Goal: Task Accomplishment & Management: Complete application form

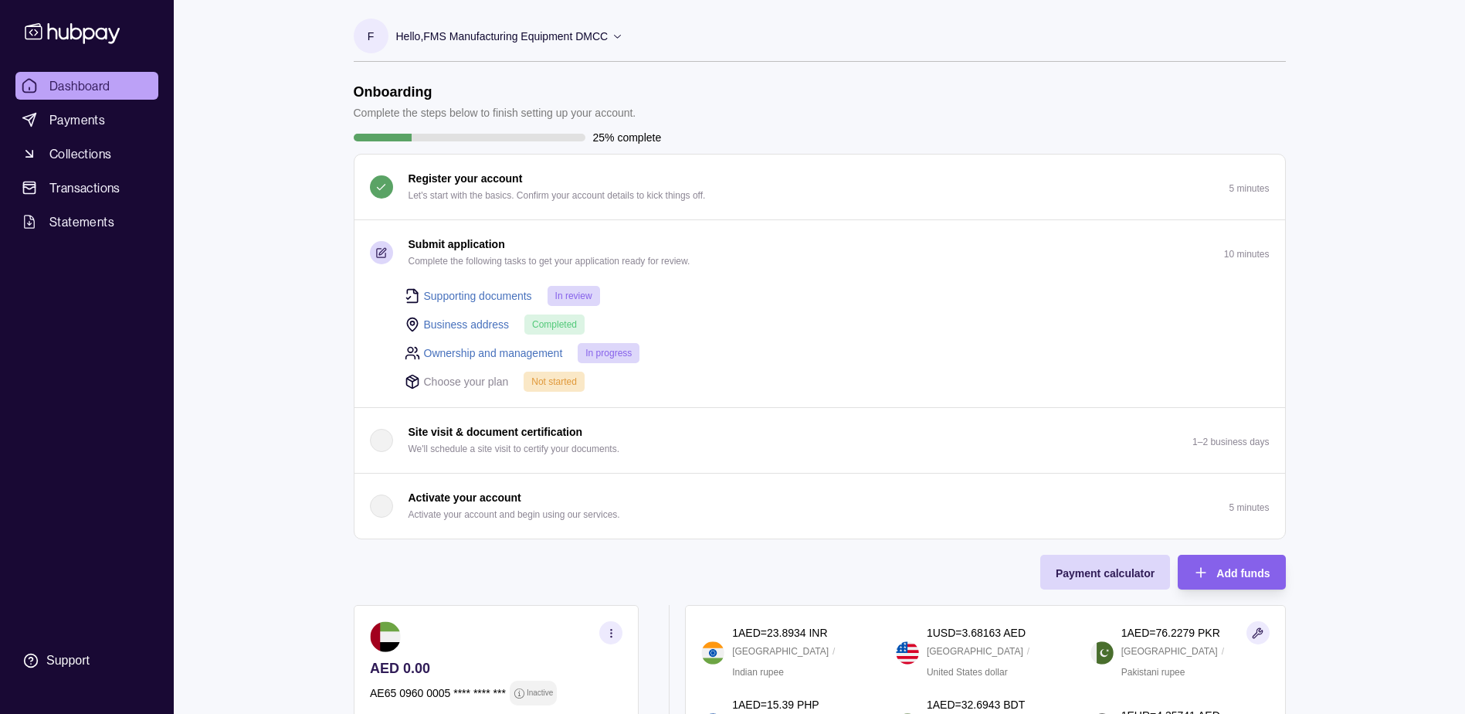
click at [471, 351] on link "Ownership and management" at bounding box center [493, 352] width 139 height 17
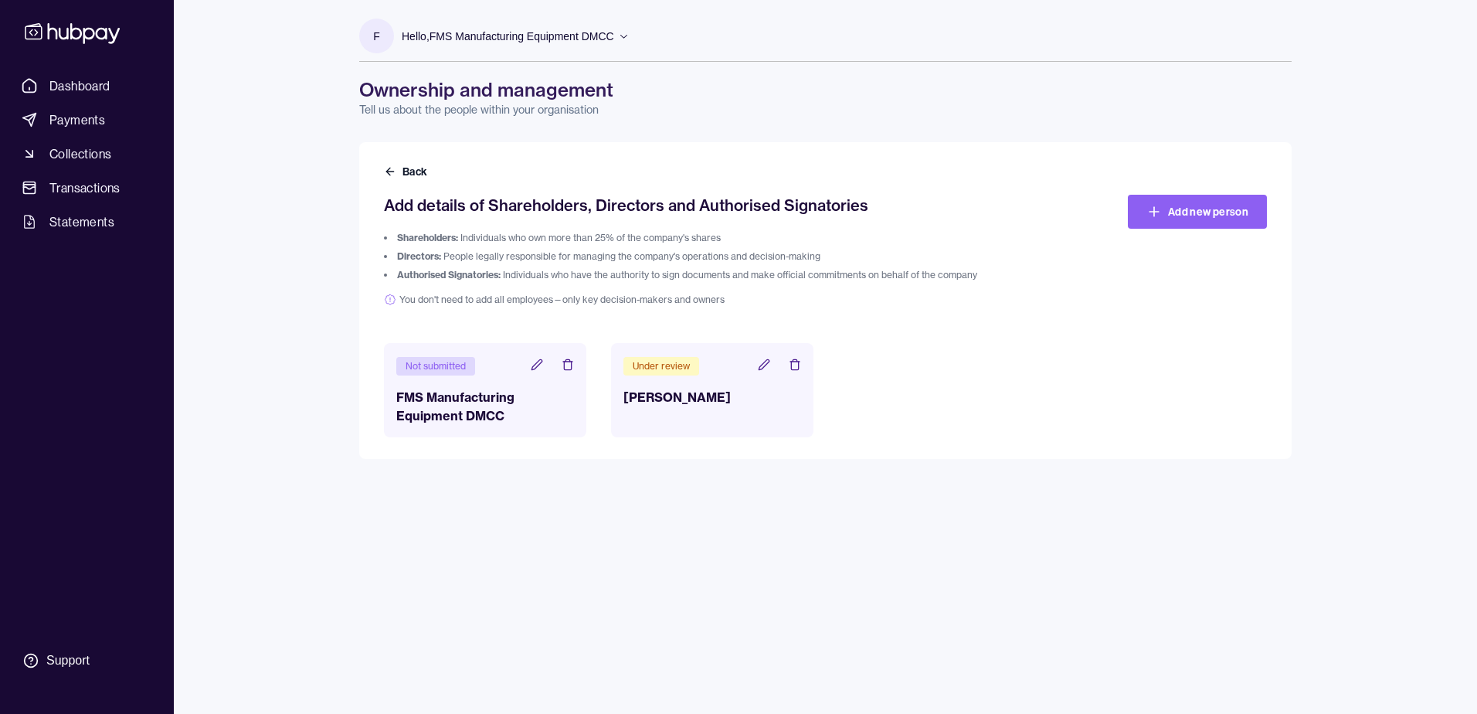
click at [758, 363] on icon at bounding box center [764, 364] width 12 height 12
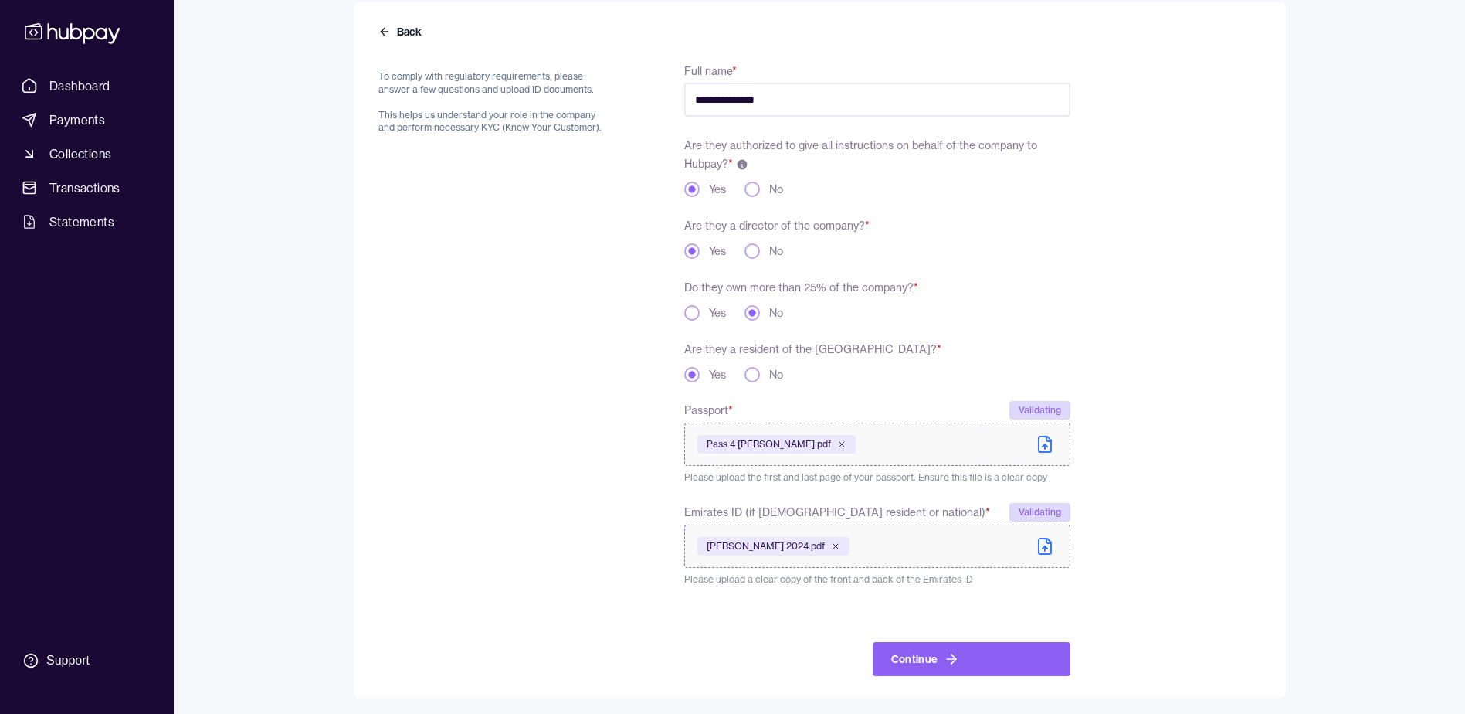
scroll to position [142, 0]
click at [825, 541] on span "[PERSON_NAME] 2024.pdf" at bounding box center [766, 544] width 118 height 12
click at [946, 651] on icon "submit" at bounding box center [951, 656] width 15 height 15
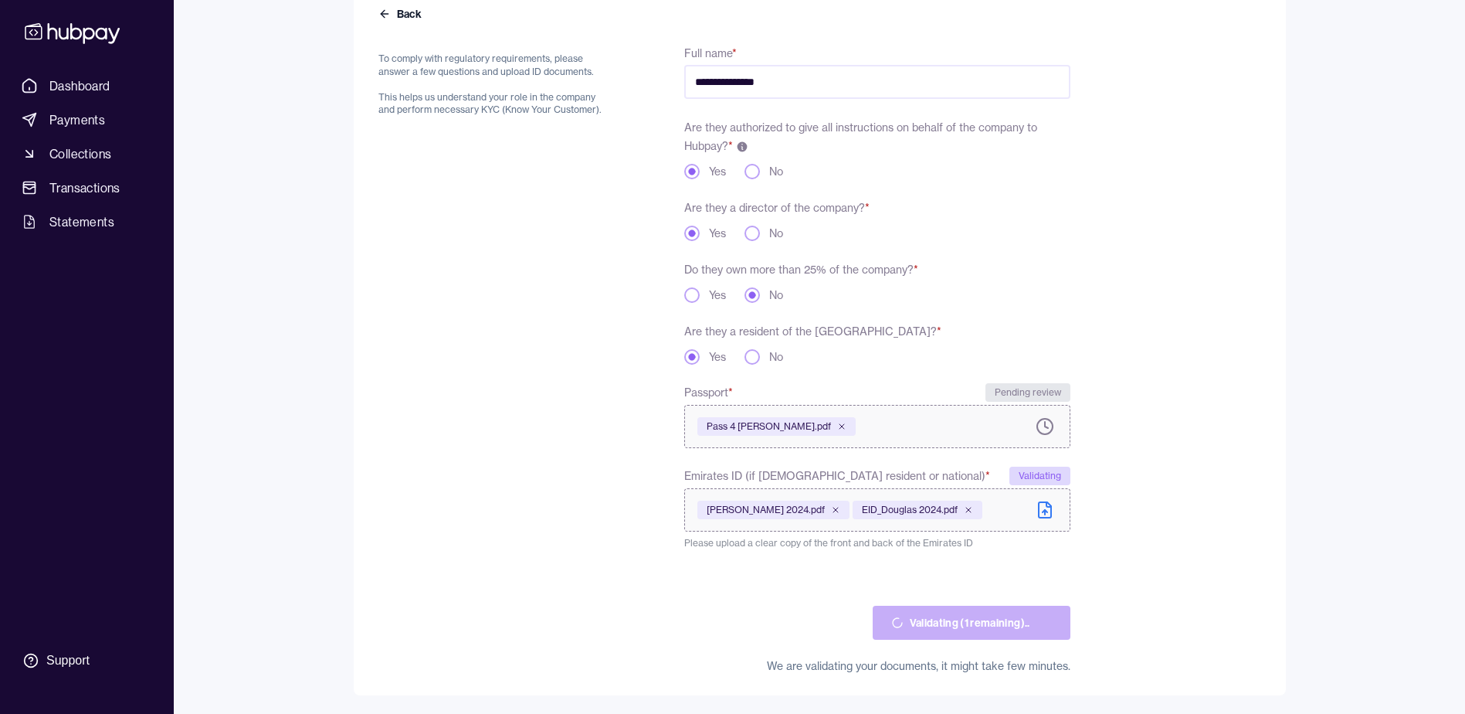
click at [690, 292] on button "Yes" at bounding box center [691, 294] width 15 height 15
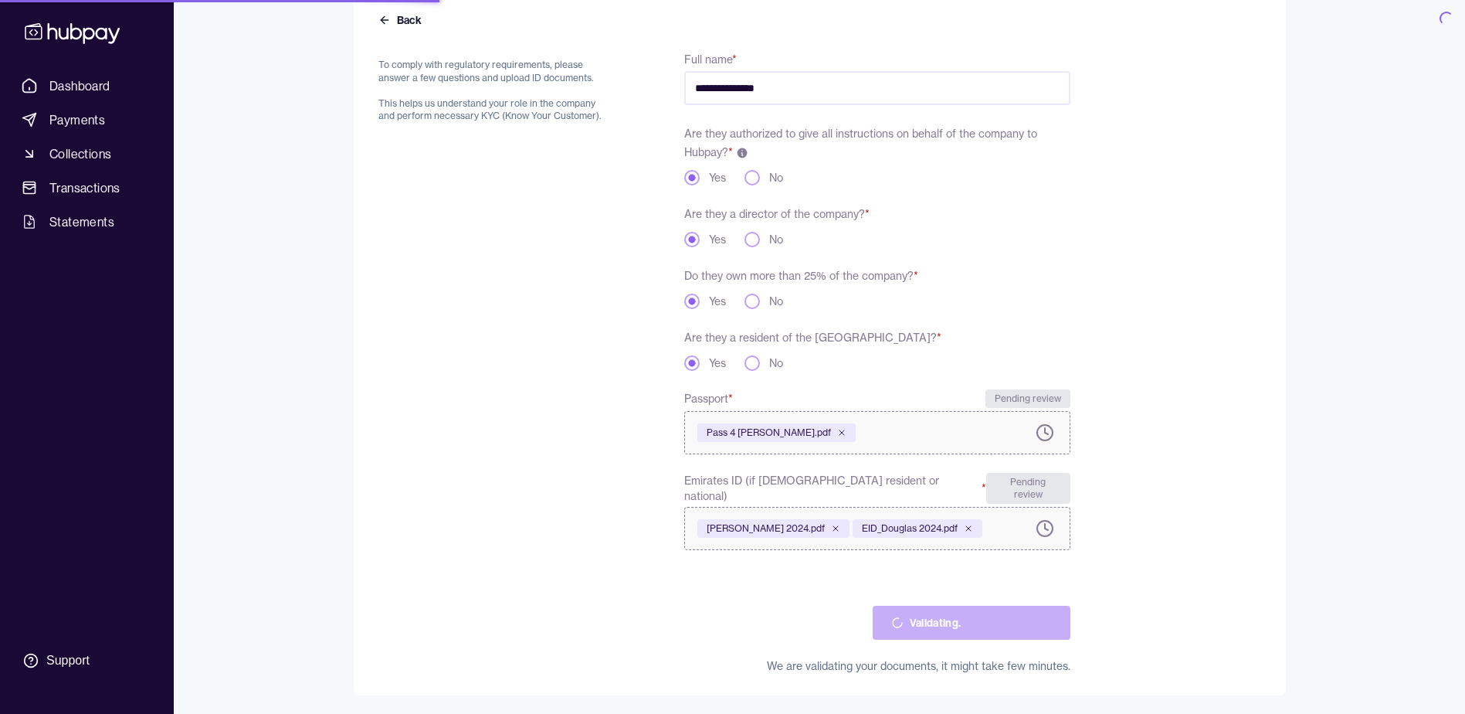
scroll to position [156, 0]
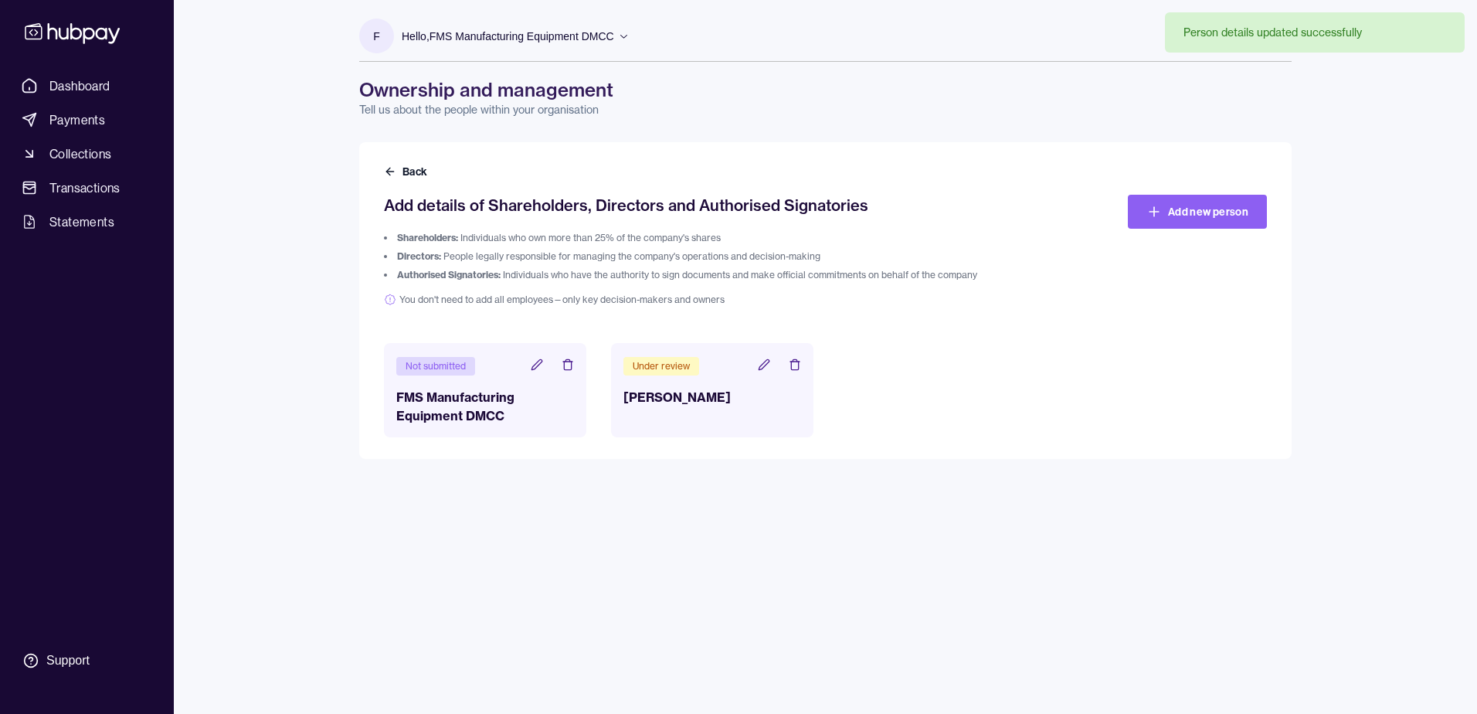
click at [760, 365] on icon at bounding box center [764, 364] width 12 height 12
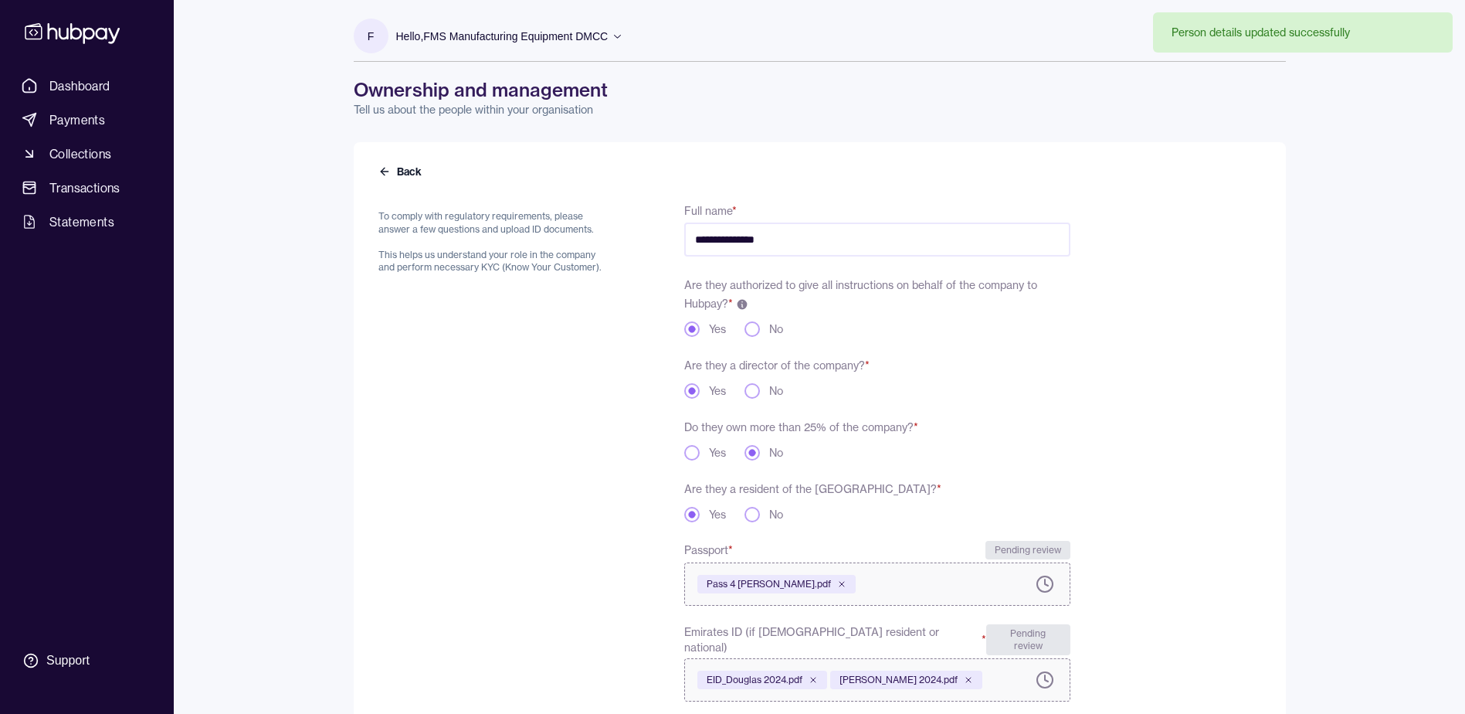
click at [709, 452] on label "Yes" at bounding box center [717, 452] width 17 height 15
click at [700, 452] on button "Yes" at bounding box center [691, 452] width 15 height 15
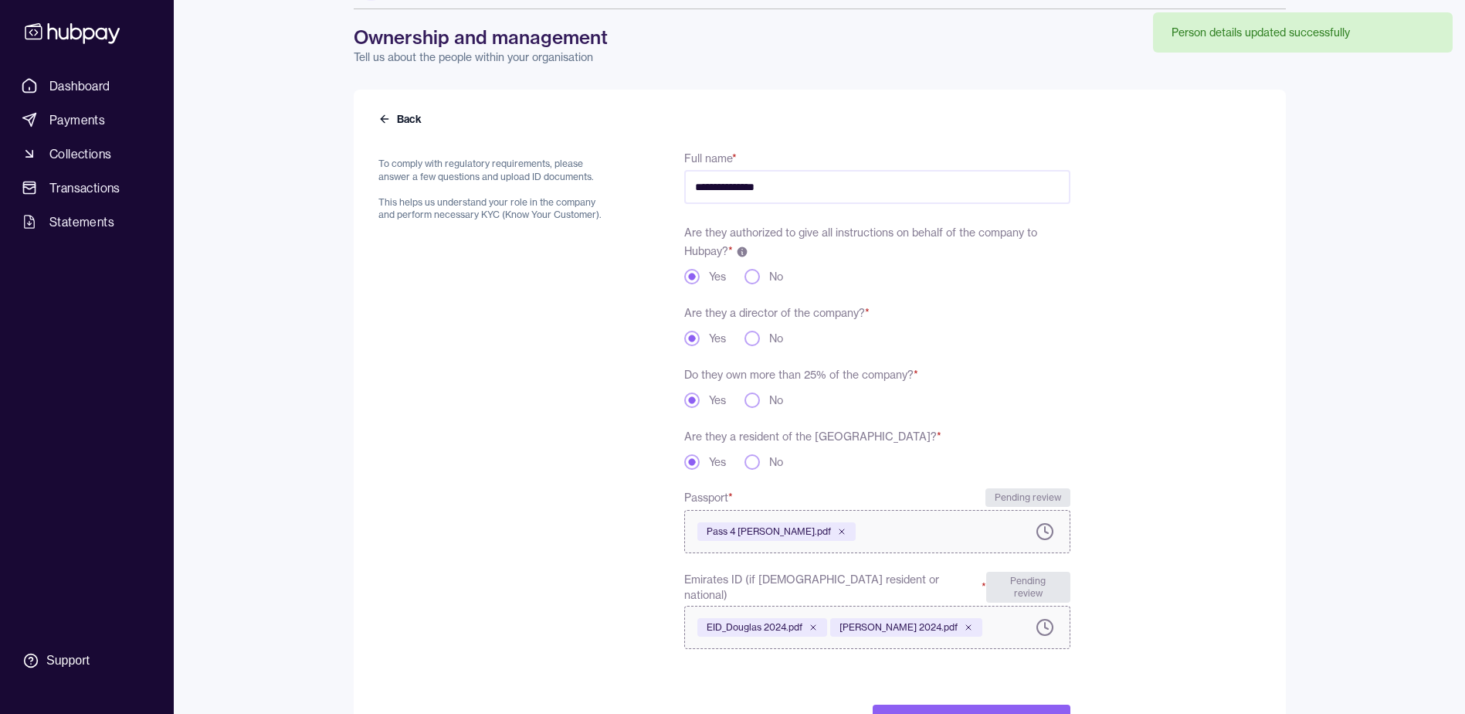
scroll to position [122, 0]
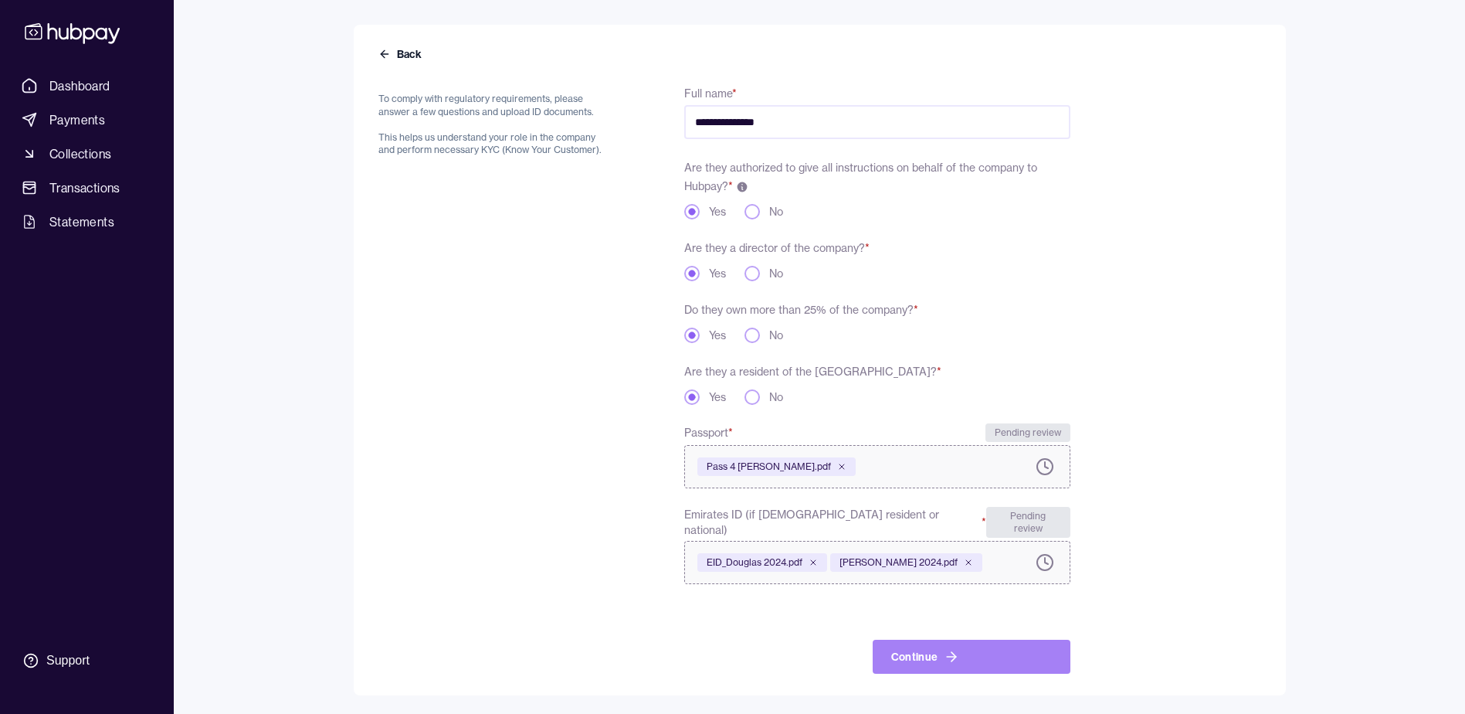
click at [988, 654] on button "Continue" at bounding box center [972, 657] width 198 height 34
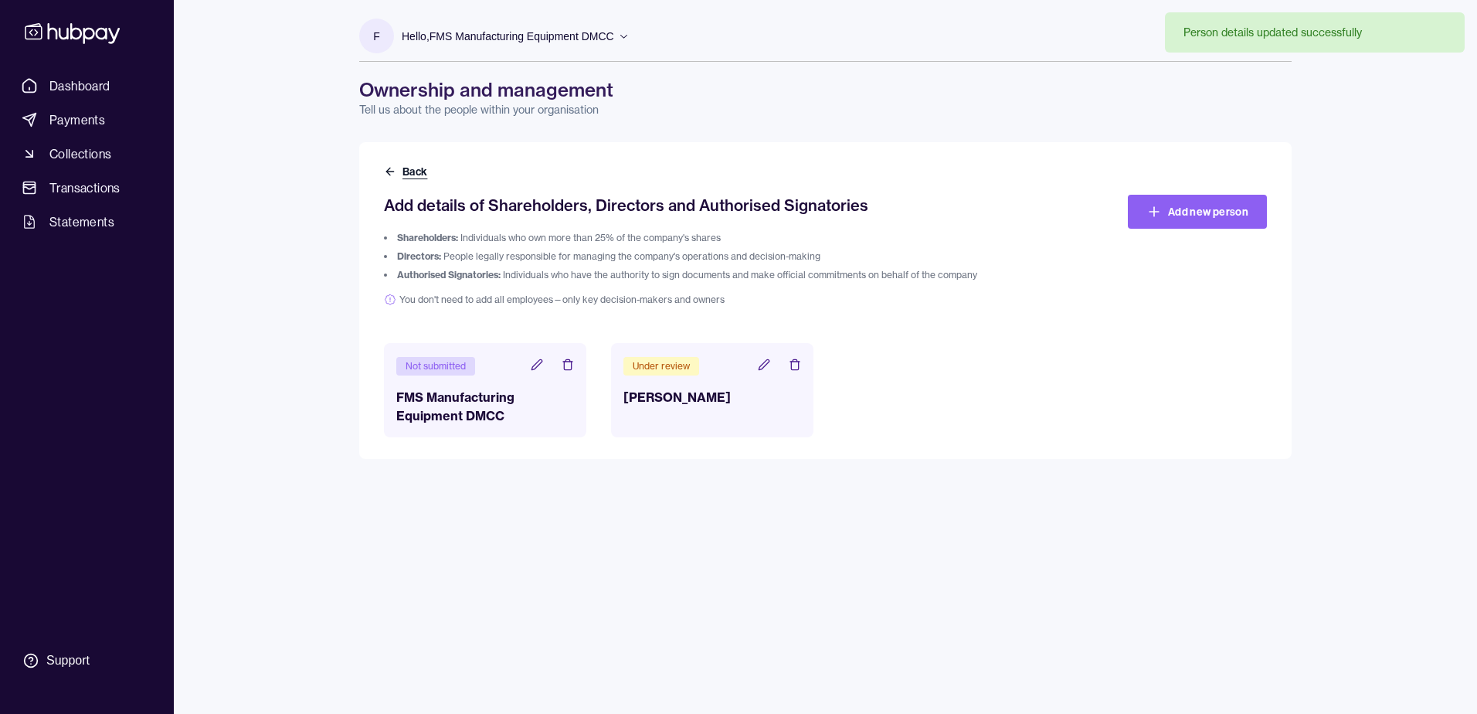
click at [385, 171] on icon at bounding box center [390, 171] width 12 height 12
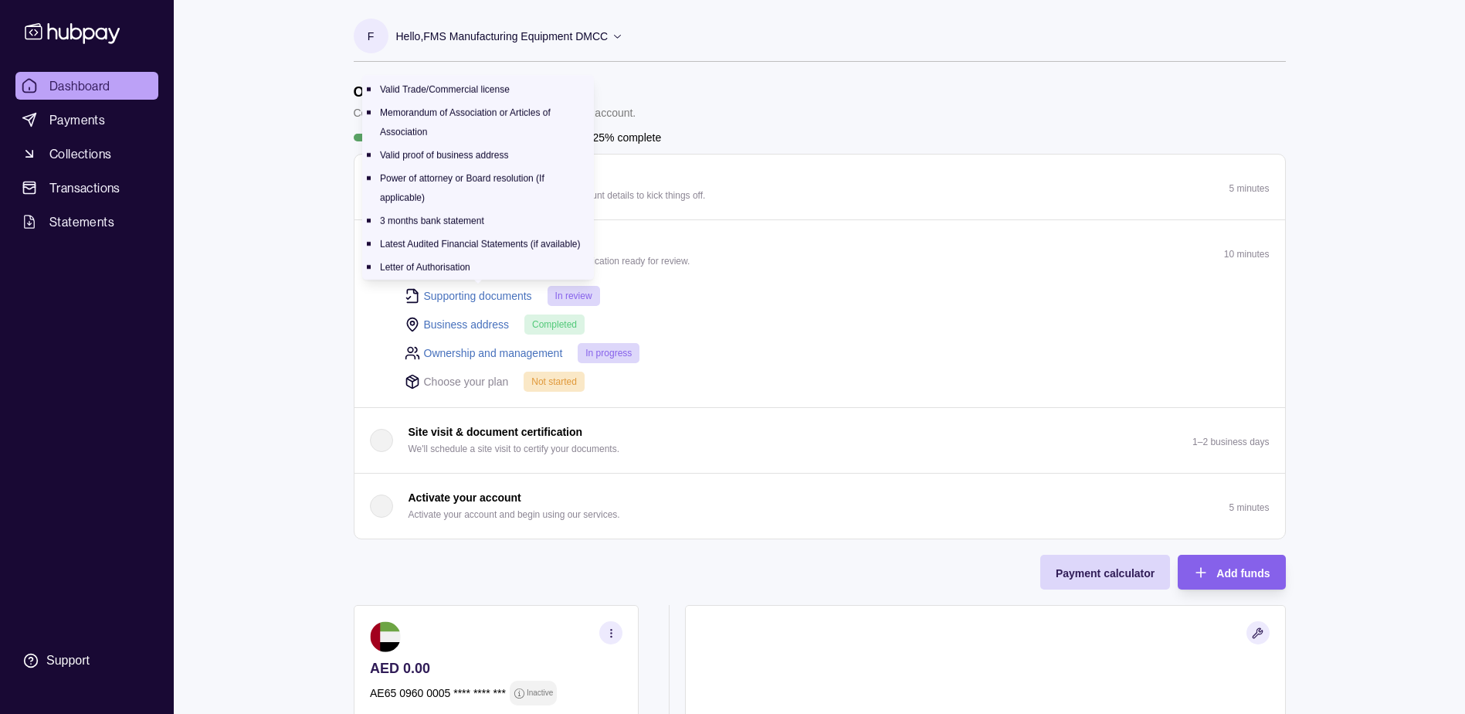
click at [484, 295] on link "Supporting documents" at bounding box center [478, 295] width 108 height 17
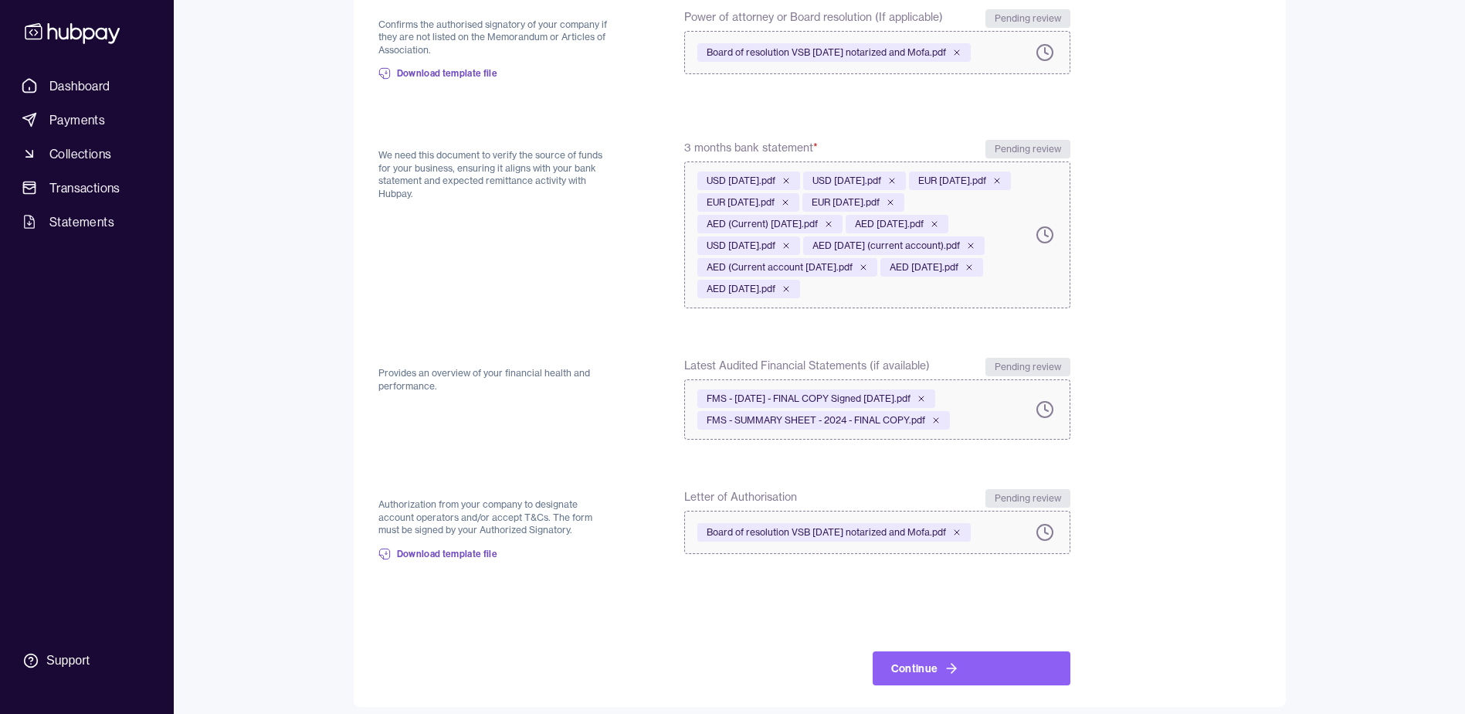
scroll to position [592, 0]
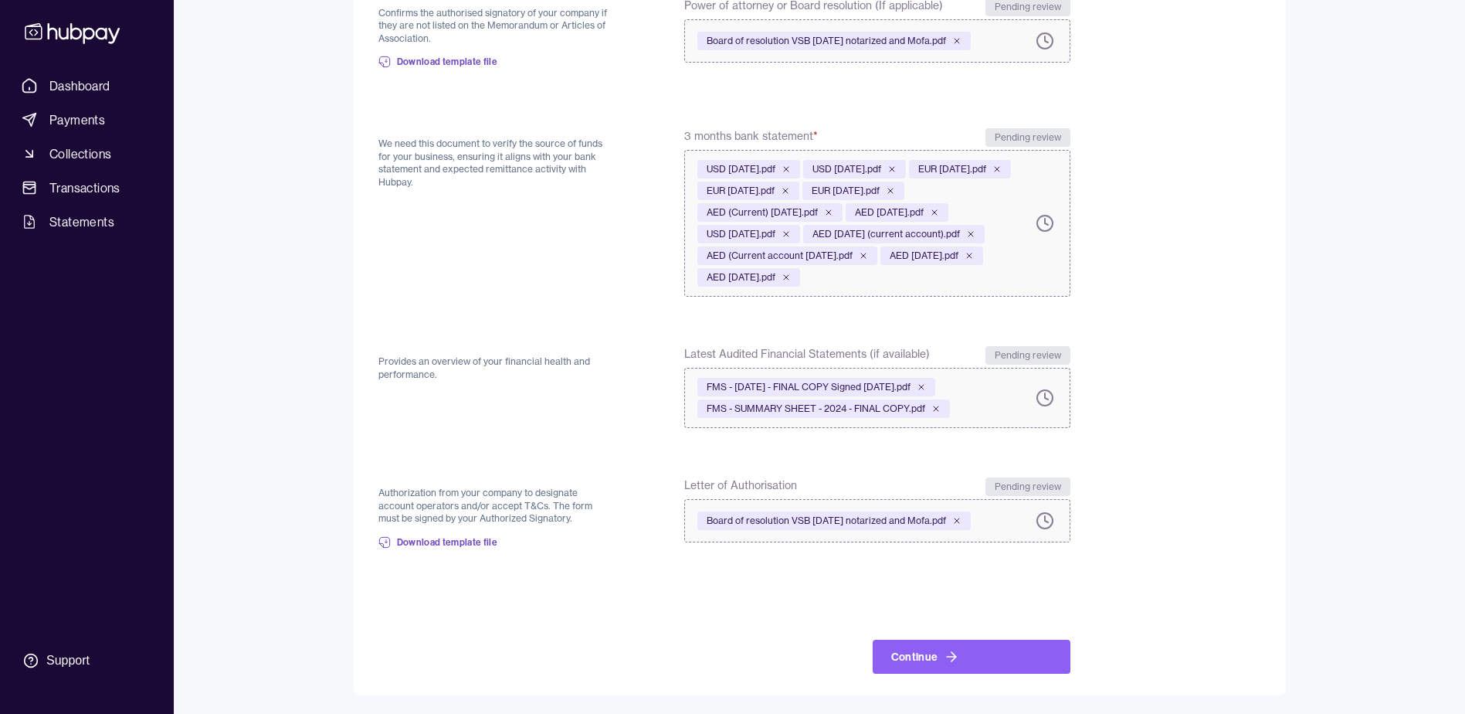
click at [996, 532] on div "Board of resolution VSB [DATE] notarized and Mofa.pdf" at bounding box center [846, 520] width 298 height 37
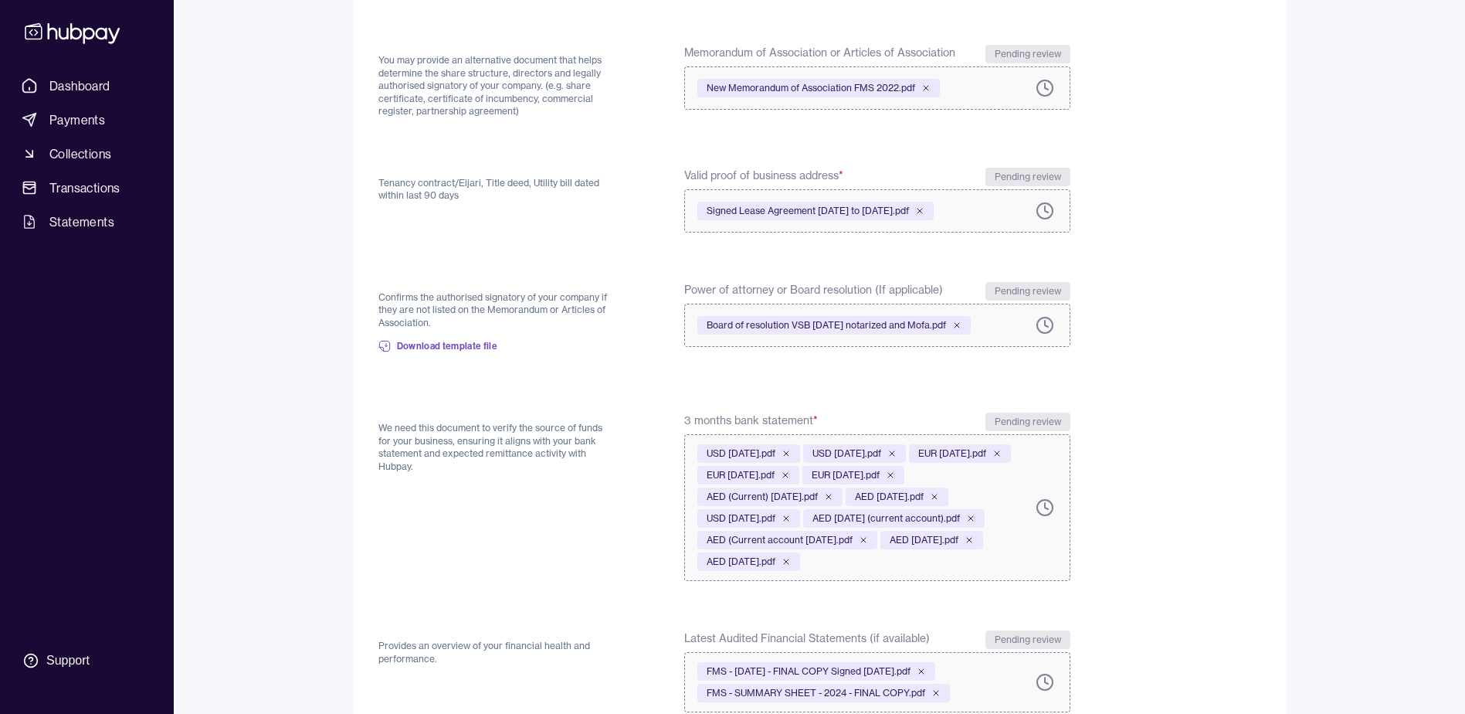
scroll to position [284, 0]
click at [996, 327] on div "Board of resolution VSB [DATE] notarized and Mofa.pdf" at bounding box center [846, 326] width 298 height 37
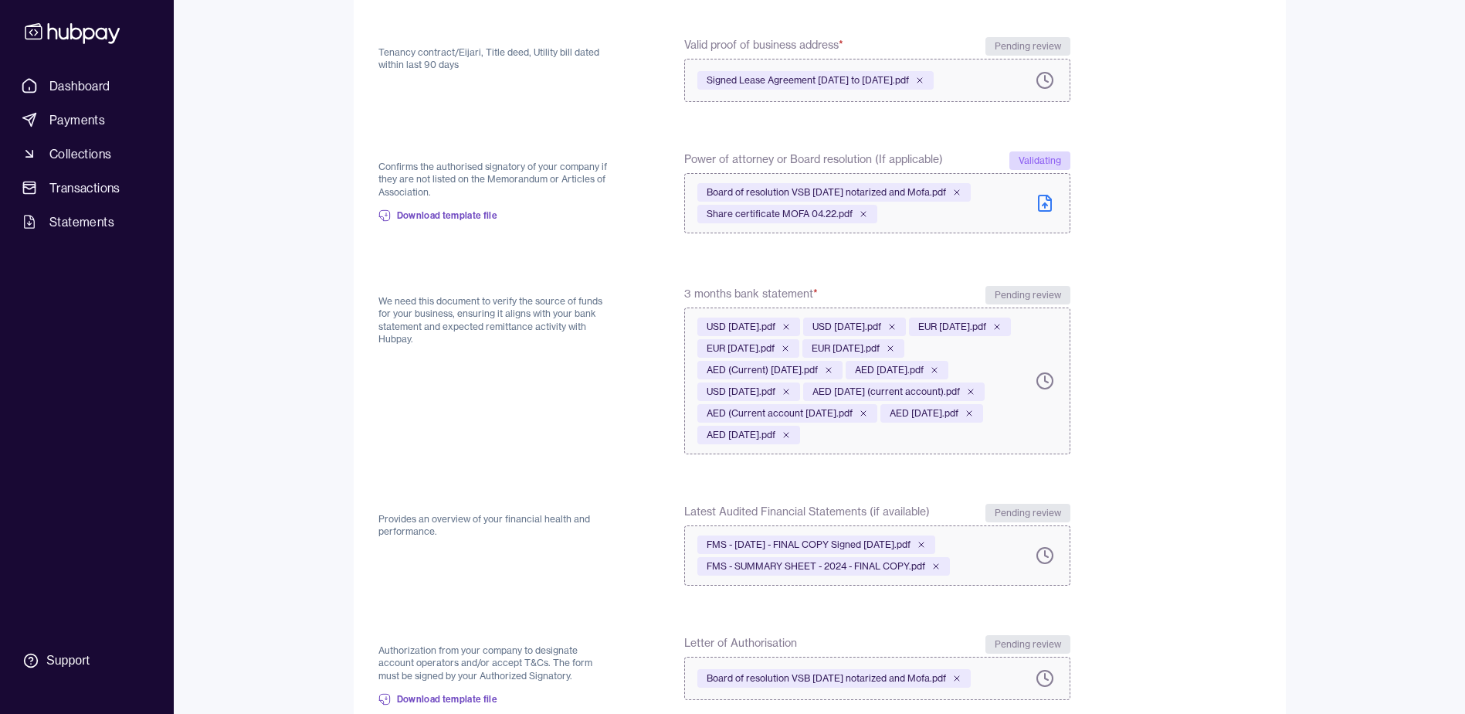
scroll to position [595, 0]
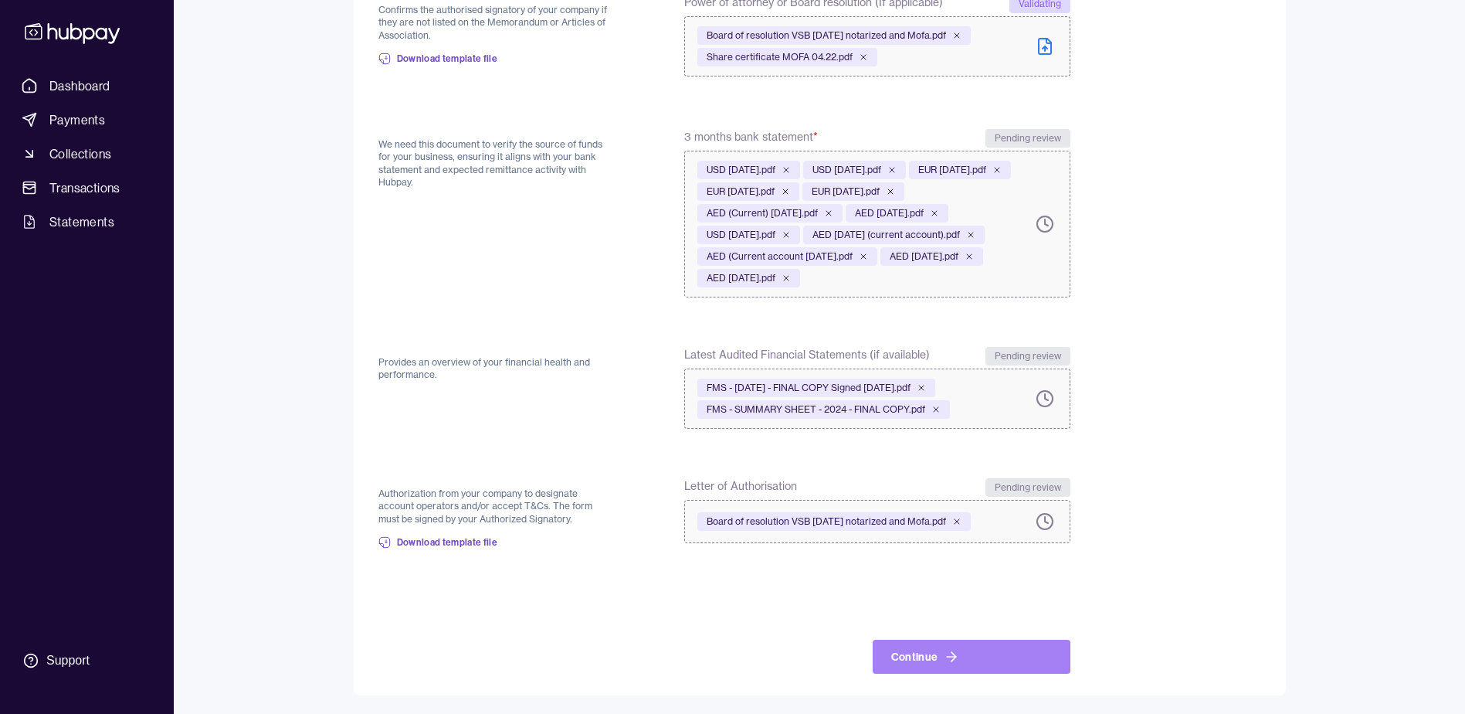
click at [1004, 647] on button "Continue" at bounding box center [972, 657] width 198 height 34
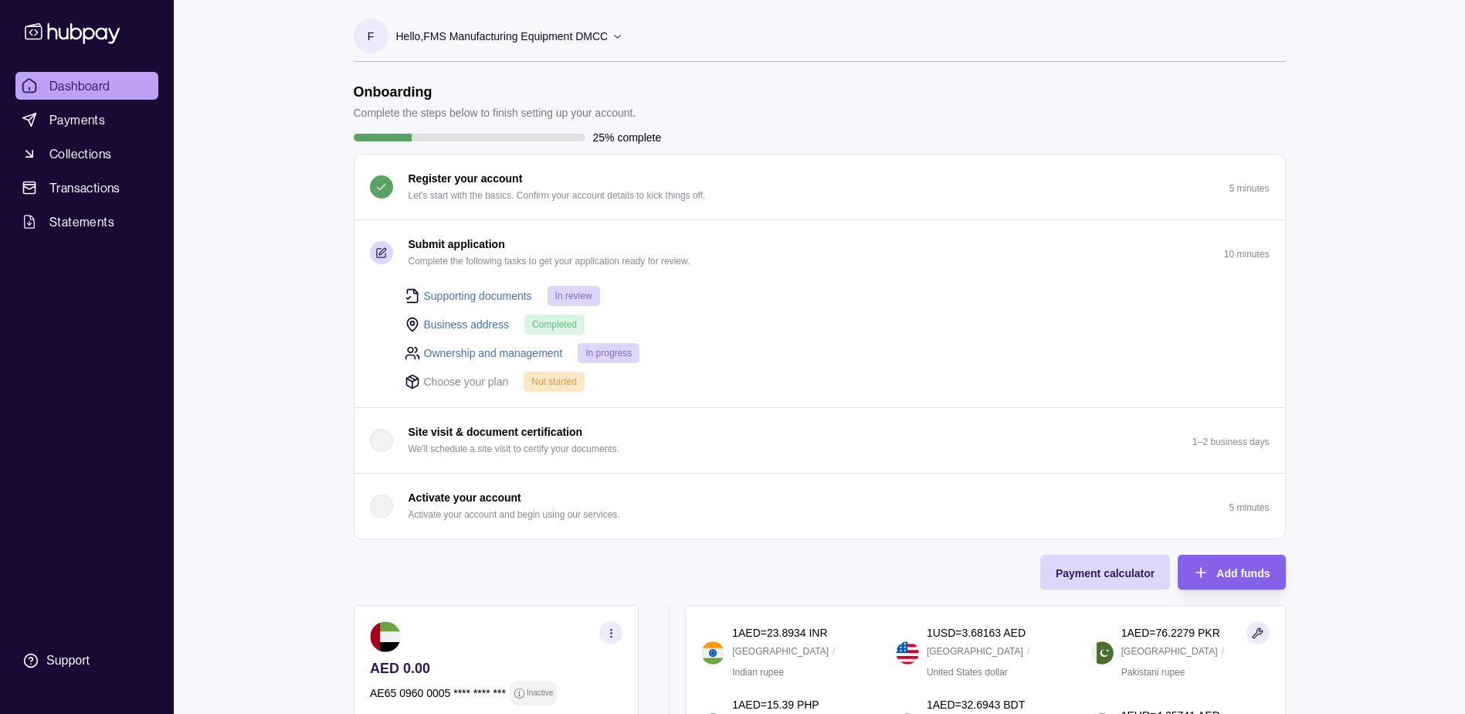
click at [453, 379] on p "Choose your plan" at bounding box center [466, 381] width 85 height 17
drag, startPoint x: 415, startPoint y: 379, endPoint x: 581, endPoint y: 384, distance: 166.1
click at [581, 384] on div "Choose your plan Not started" at bounding box center [837, 381] width 865 height 21
drag, startPoint x: 581, startPoint y: 384, endPoint x: 596, endPoint y: 387, distance: 15.0
click at [596, 387] on div "Choose your plan Not started" at bounding box center [837, 381] width 865 height 21
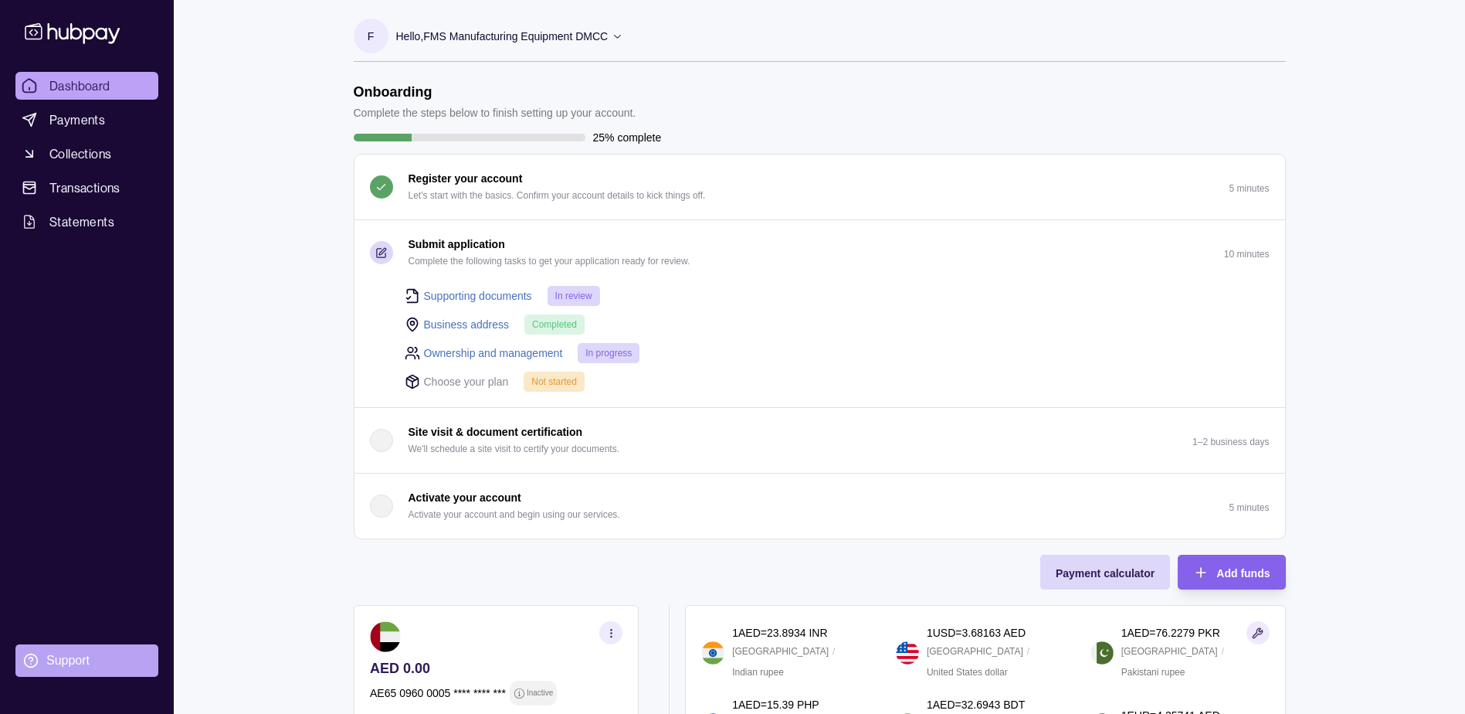
click at [75, 653] on section "Support" at bounding box center [86, 660] width 143 height 32
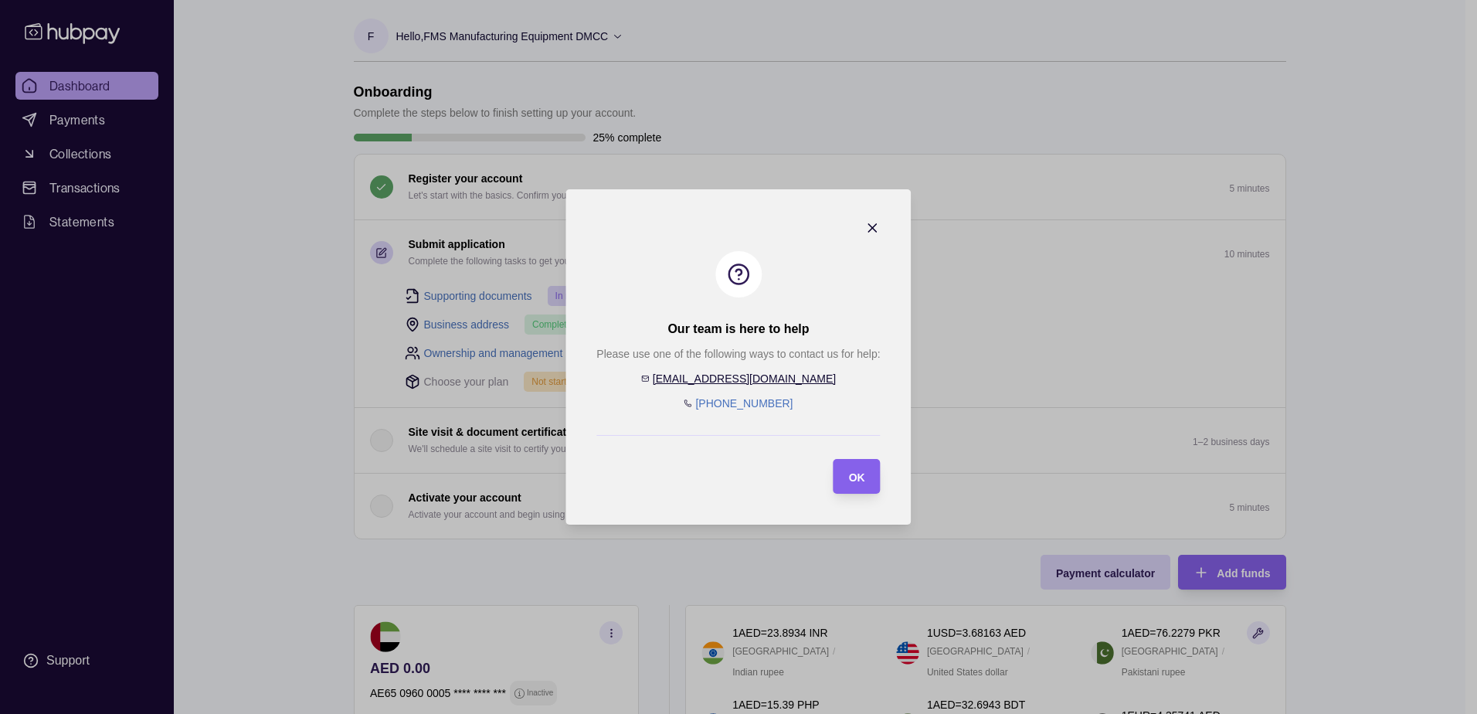
click at [874, 224] on icon "button" at bounding box center [872, 227] width 15 height 15
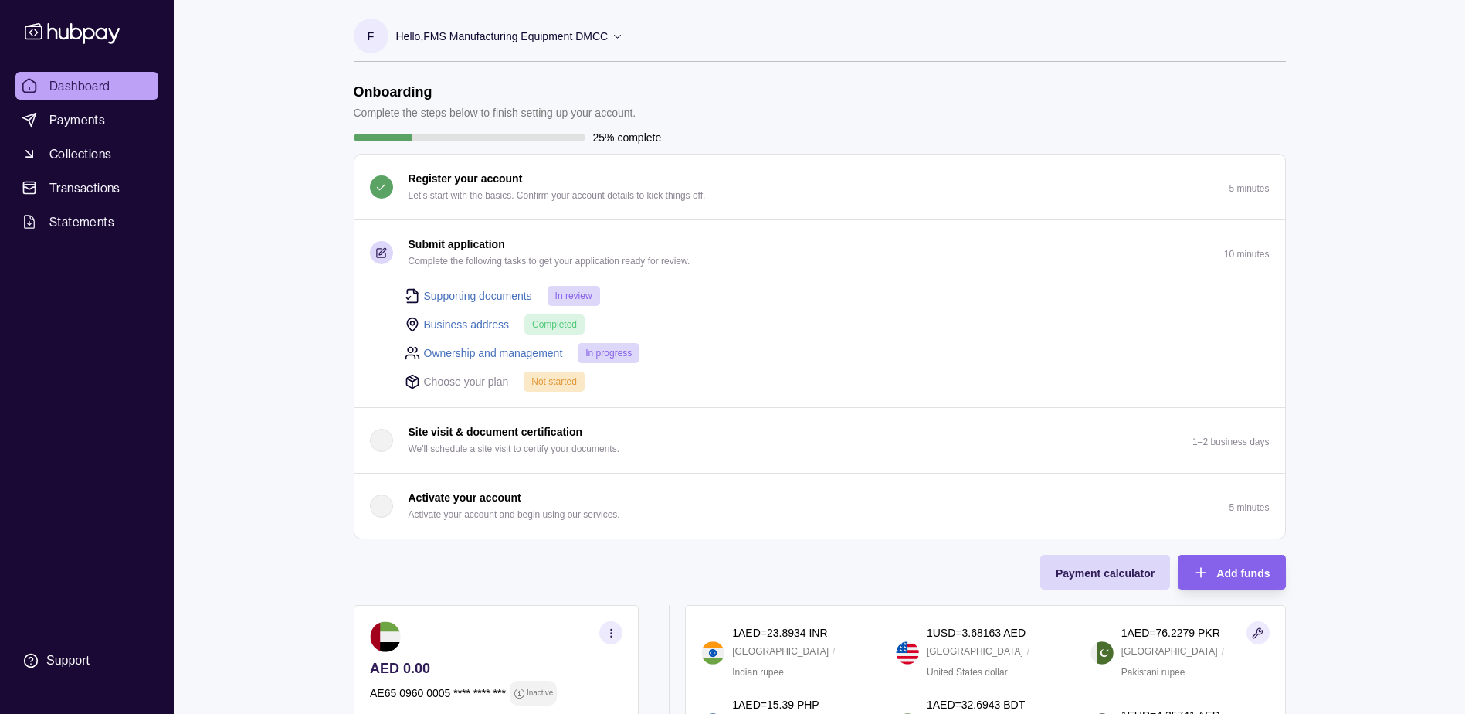
click at [425, 383] on p "Choose your plan" at bounding box center [466, 381] width 85 height 17
drag, startPoint x: 406, startPoint y: 380, endPoint x: 596, endPoint y: 377, distance: 190.0
click at [596, 377] on div "Choose your plan Not started" at bounding box center [837, 381] width 865 height 21
click at [634, 387] on div "Choose your plan Not started" at bounding box center [837, 381] width 865 height 21
click at [66, 660] on div "Support" at bounding box center [67, 660] width 43 height 17
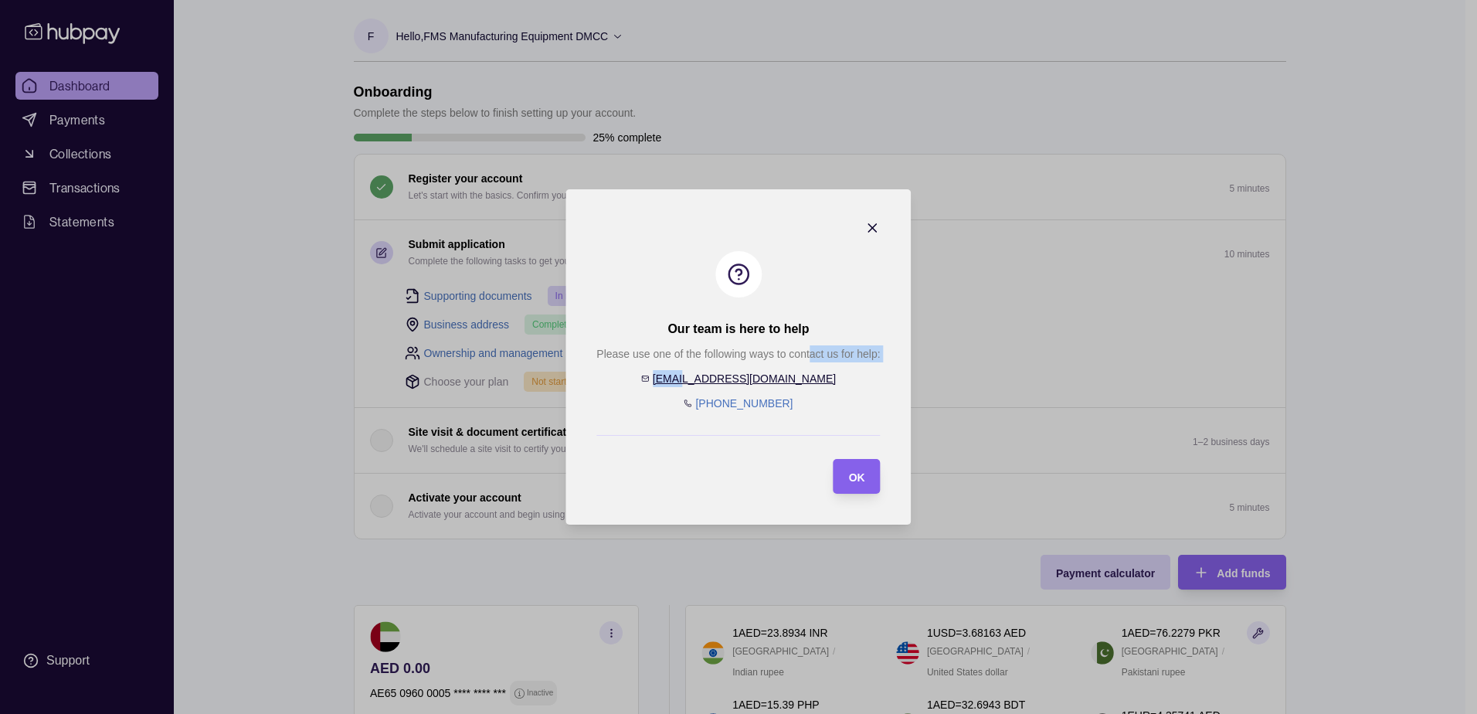
drag, startPoint x: 810, startPoint y: 379, endPoint x: 734, endPoint y: 376, distance: 76.5
click at [734, 376] on div "Please use one of the following ways to contact us for help: [EMAIL_ADDRESS][DO…" at bounding box center [737, 378] width 283 height 66
click at [799, 381] on div "Please use one of the following ways to contact us for help: [EMAIL_ADDRESS][DO…" at bounding box center [737, 378] width 283 height 66
drag, startPoint x: 795, startPoint y: 376, endPoint x: 704, endPoint y: 374, distance: 90.4
click at [704, 374] on div "Please use one of the following ways to contact us for help: [EMAIL_ADDRESS][DO…" at bounding box center [737, 378] width 283 height 66
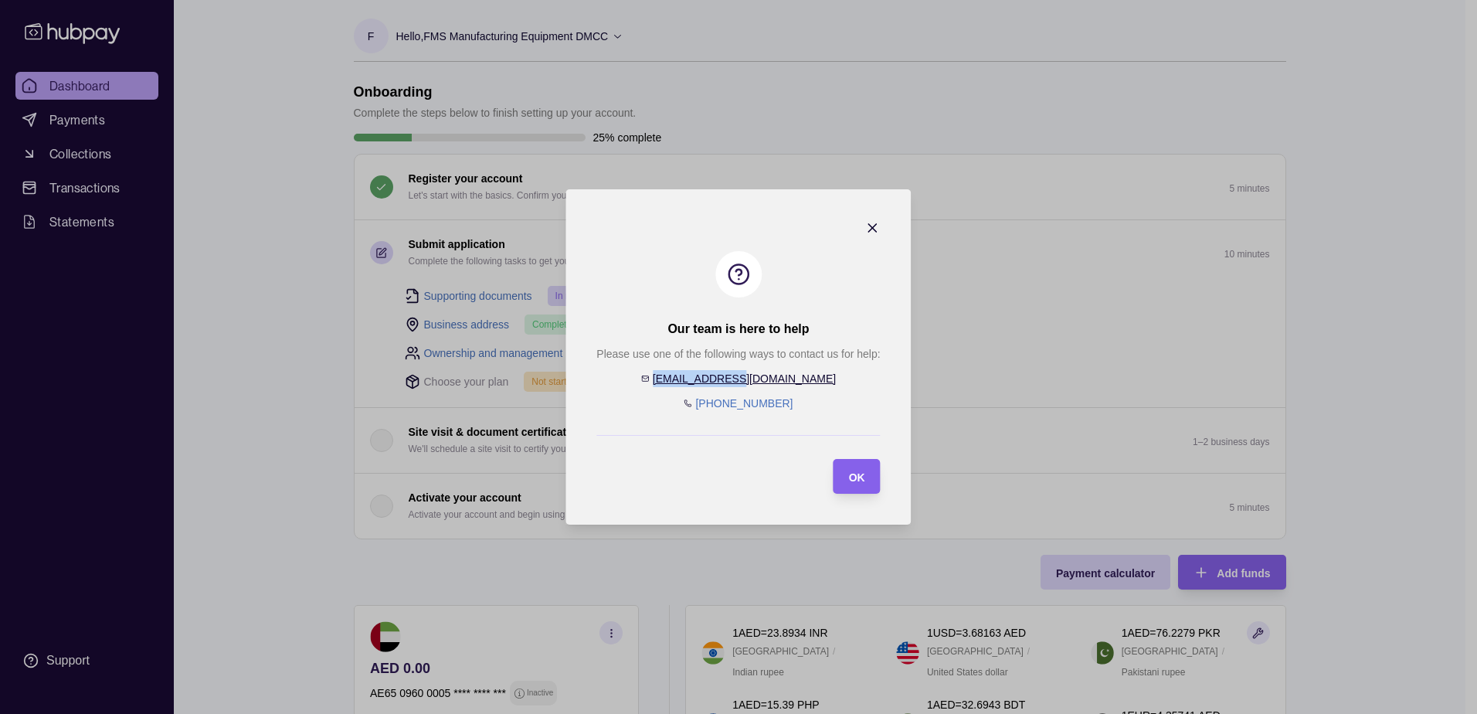
copy link "[EMAIL_ADDRESS][DOMAIN_NAME]"
click at [867, 220] on icon "button" at bounding box center [872, 227] width 15 height 15
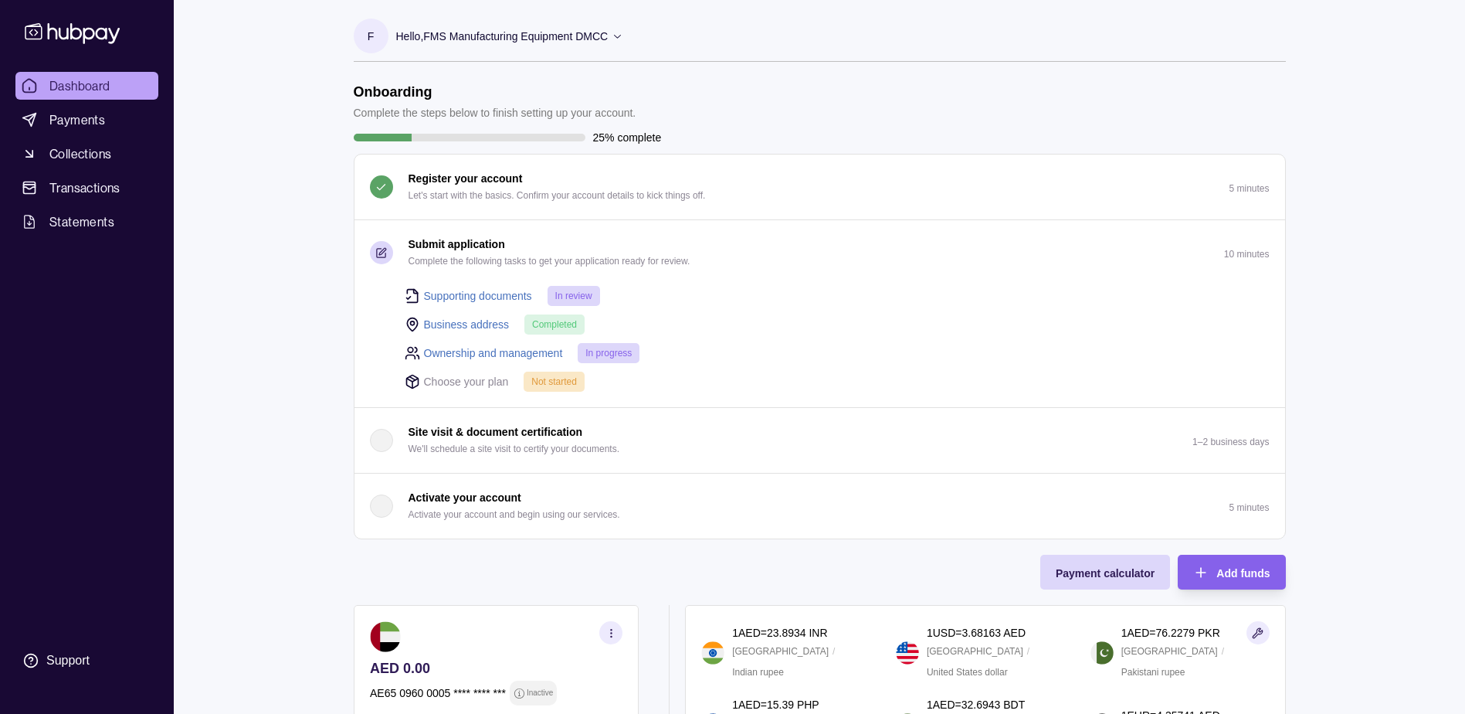
click at [526, 382] on div "Not started" at bounding box center [554, 382] width 61 height 20
drag, startPoint x: 455, startPoint y: 378, endPoint x: 585, endPoint y: 378, distance: 129.8
click at [585, 378] on div "Choose your plan Not started" at bounding box center [837, 381] width 865 height 21
drag, startPoint x: 585, startPoint y: 378, endPoint x: 622, endPoint y: 385, distance: 37.6
click at [621, 385] on div "Choose your plan Not started" at bounding box center [837, 381] width 865 height 21
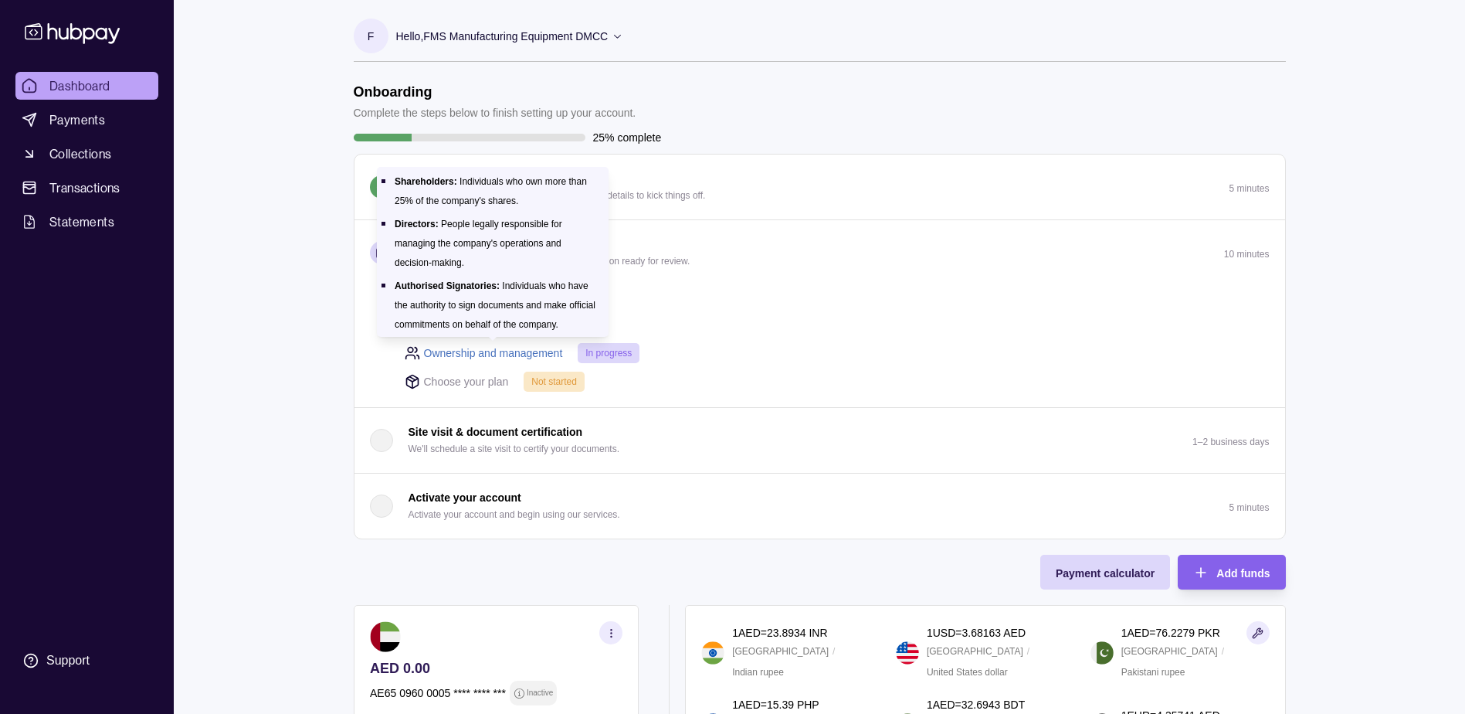
click at [515, 353] on link "Ownership and management" at bounding box center [493, 352] width 139 height 17
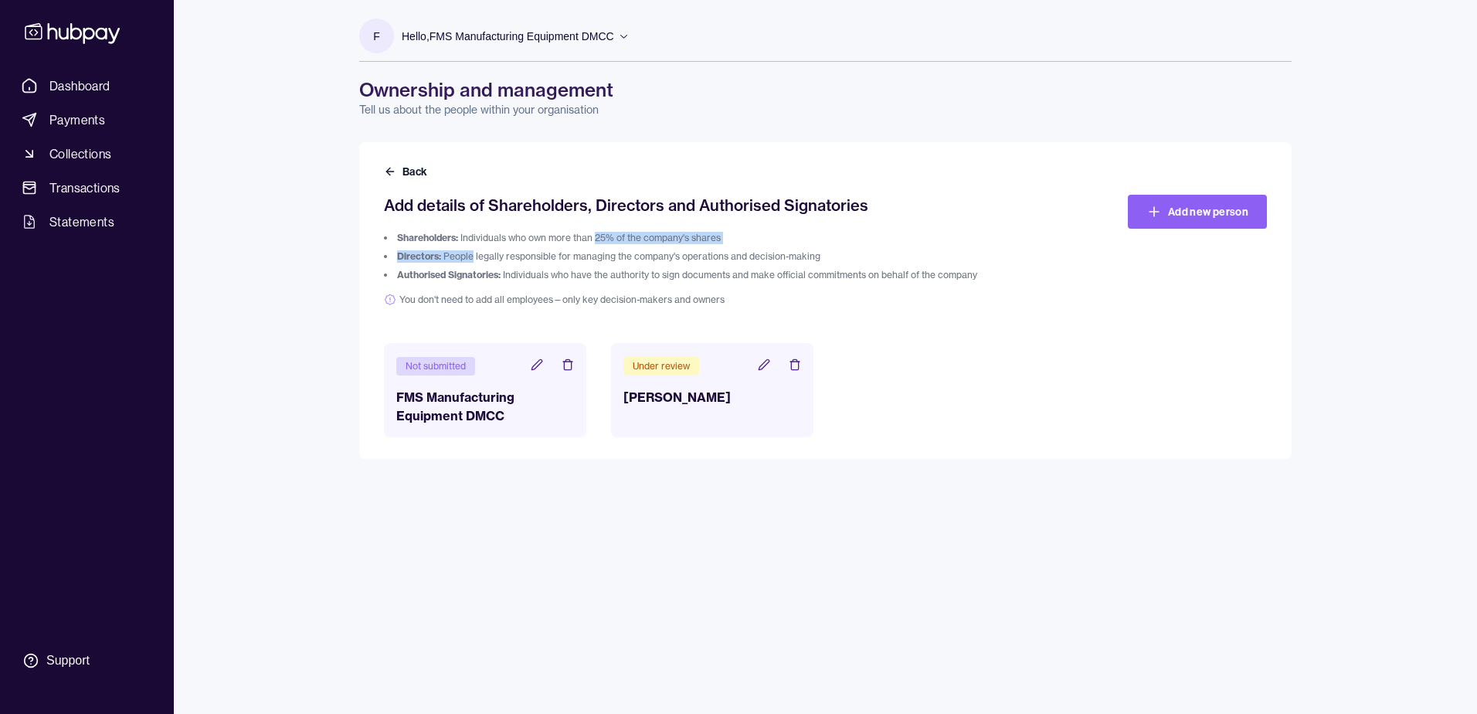
drag, startPoint x: 474, startPoint y: 246, endPoint x: 599, endPoint y: 242, distance: 124.4
click at [599, 242] on ol "Shareholders: Individuals who own more than 25% of the company's shares Directo…" at bounding box center [715, 256] width 662 height 49
drag, startPoint x: 599, startPoint y: 242, endPoint x: 554, endPoint y: 259, distance: 47.9
click at [563, 256] on li "Directors: People legally responsible for managing the company's operations and…" at bounding box center [715, 256] width 662 height 12
drag, startPoint x: 453, startPoint y: 256, endPoint x: 551, endPoint y: 248, distance: 97.7
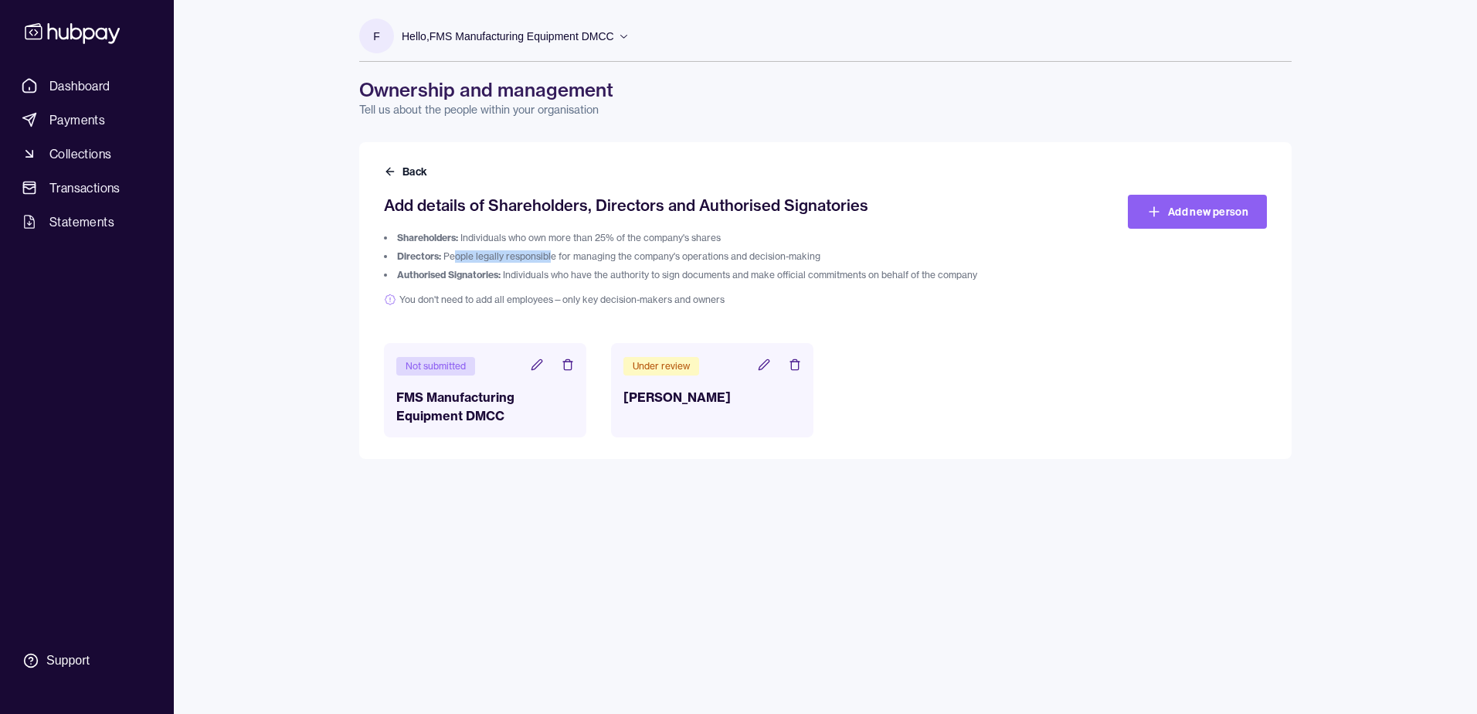
click at [551, 248] on ol "Shareholders: Individuals who own more than 25% of the company's shares Directo…" at bounding box center [715, 256] width 662 height 49
drag, startPoint x: 551, startPoint y: 248, endPoint x: 493, endPoint y: 271, distance: 62.4
click at [493, 271] on span "Authorised Signatories:" at bounding box center [449, 275] width 104 height 12
click at [538, 362] on icon at bounding box center [536, 364] width 10 height 10
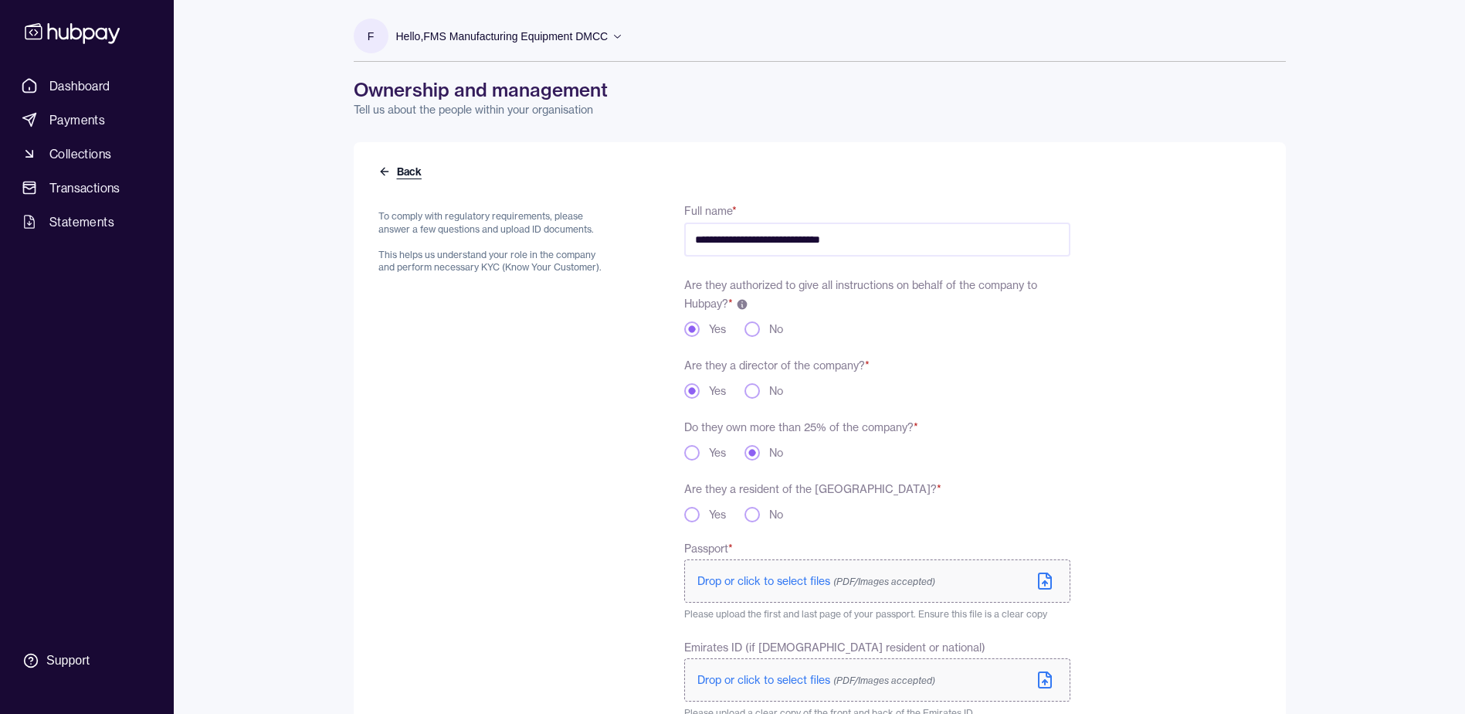
click at [382, 172] on icon at bounding box center [384, 171] width 12 height 12
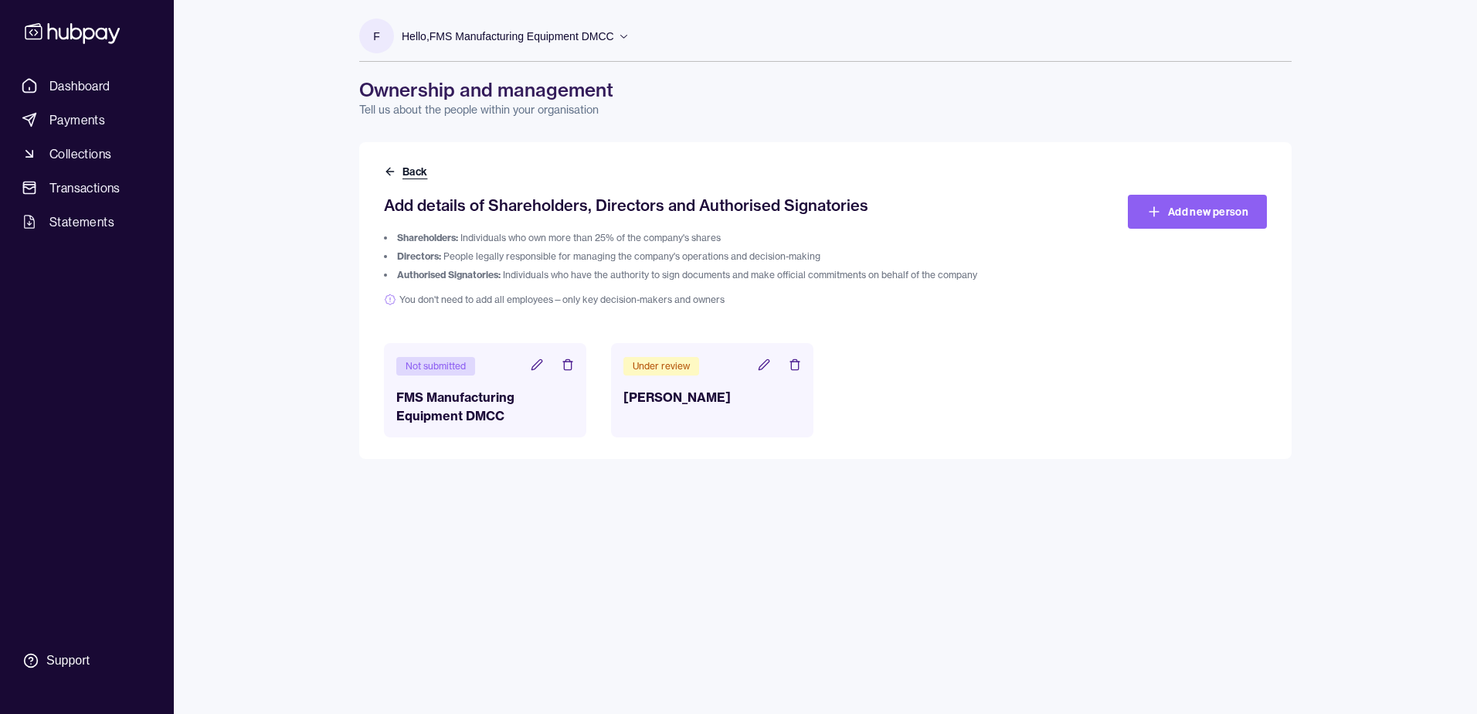
click at [399, 171] on button "Back" at bounding box center [407, 171] width 46 height 15
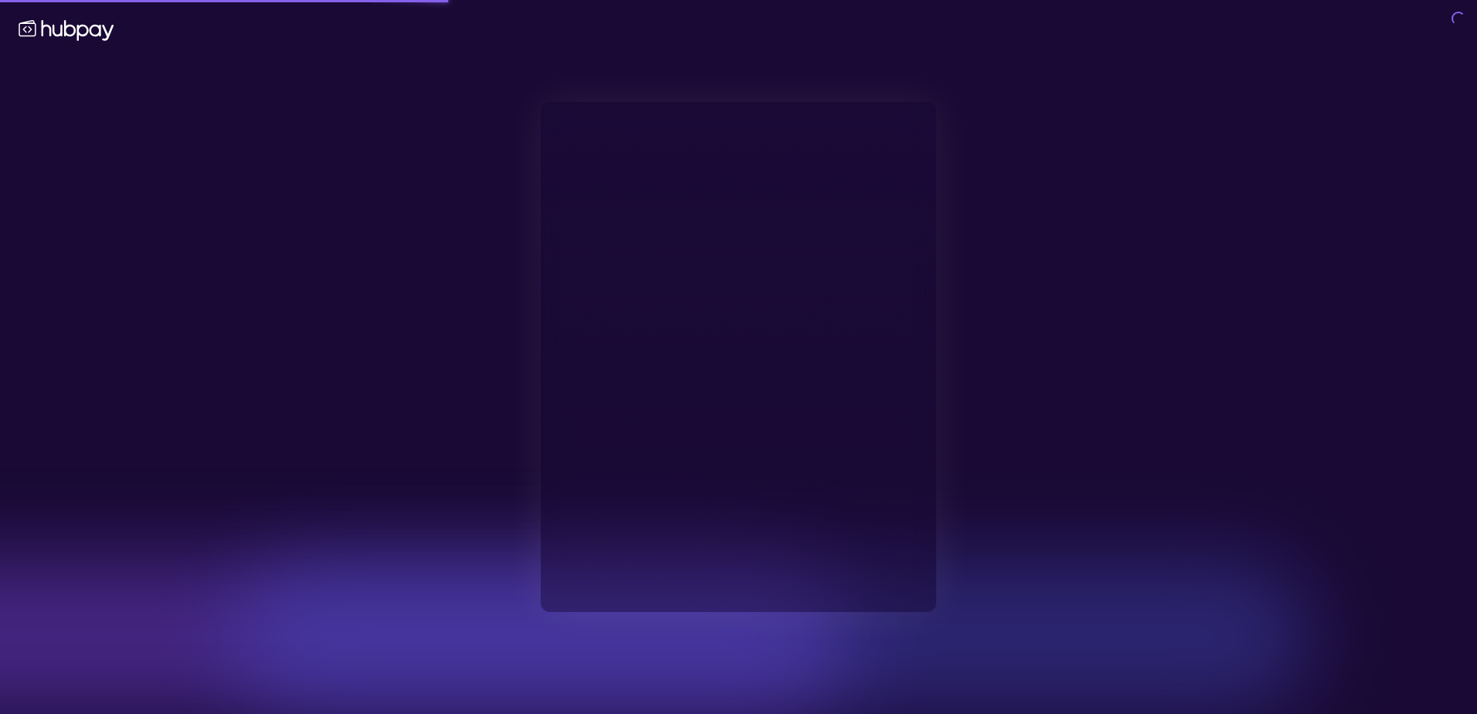
type input "**********"
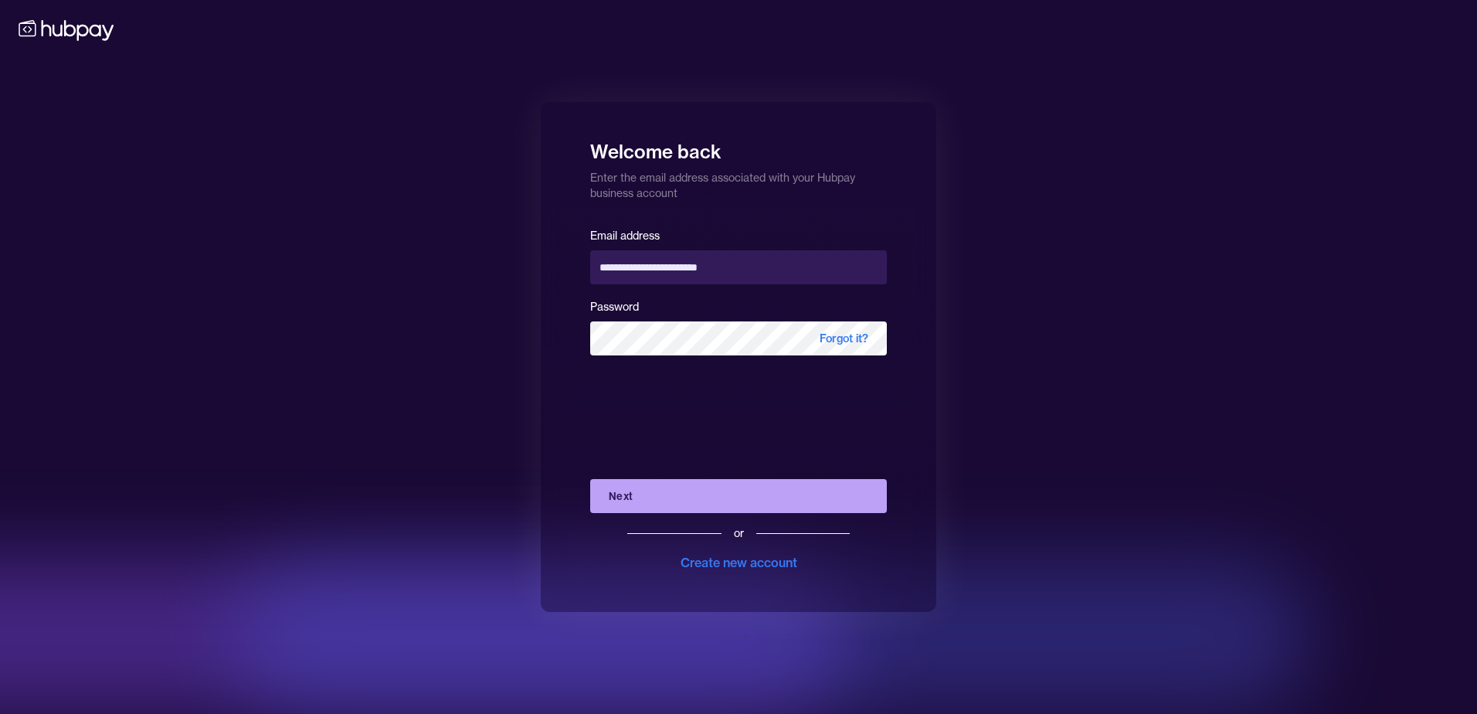
click at [750, 497] on button "Next" at bounding box center [738, 496] width 297 height 34
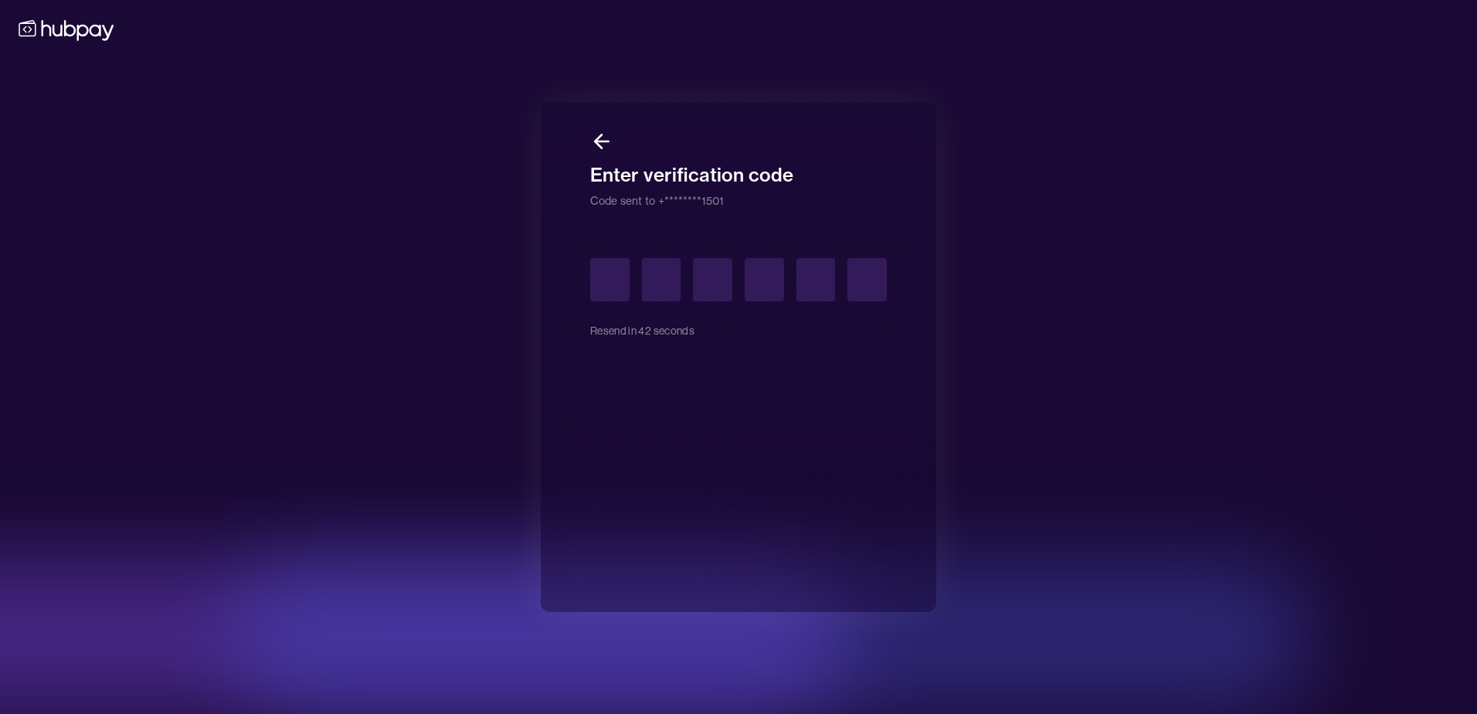
type input "*"
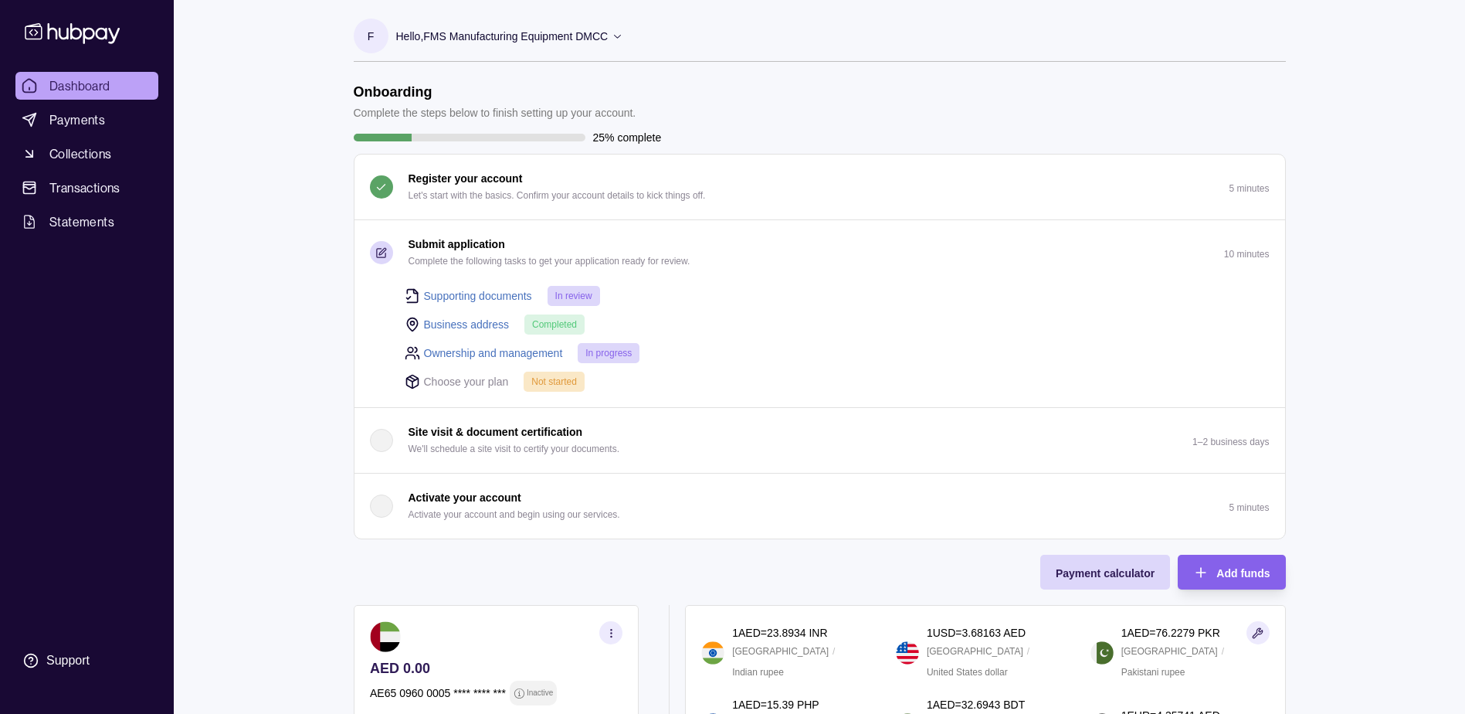
click at [562, 394] on div "Supporting documents In review Business address Completed Ownership and managem…" at bounding box center [820, 346] width 931 height 122
drag, startPoint x: 541, startPoint y: 385, endPoint x: 522, endPoint y: 385, distance: 18.5
click at [522, 385] on div "Choose your plan Not started" at bounding box center [837, 381] width 865 height 21
drag, startPoint x: 522, startPoint y: 385, endPoint x: 425, endPoint y: 378, distance: 97.6
click at [425, 378] on p "Choose your plan" at bounding box center [466, 381] width 85 height 17
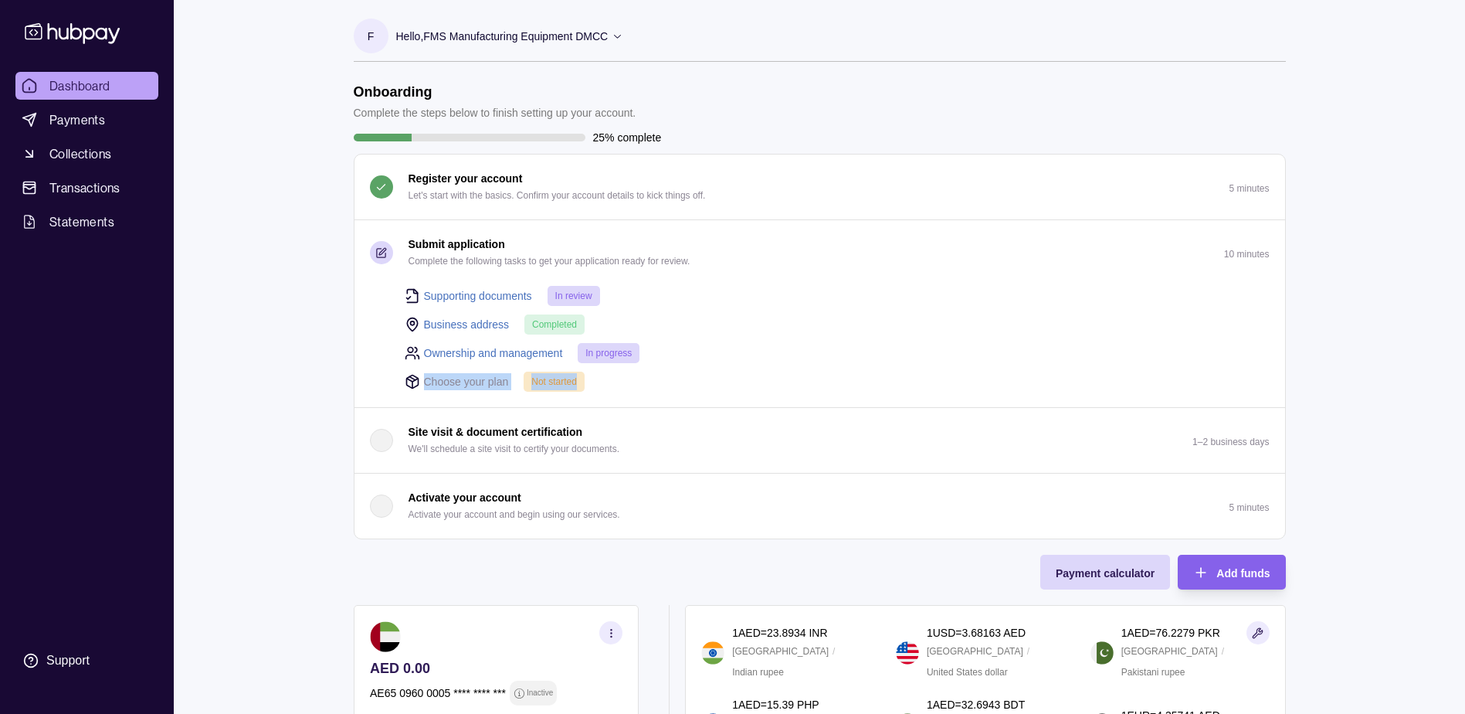
drag, startPoint x: 406, startPoint y: 378, endPoint x: 584, endPoint y: 381, distance: 177.7
click at [584, 381] on div "Choose your plan Not started" at bounding box center [837, 381] width 865 height 21
drag, startPoint x: 584, startPoint y: 381, endPoint x: 602, endPoint y: 387, distance: 19.5
click at [602, 387] on div "Choose your plan Not started" at bounding box center [837, 381] width 865 height 21
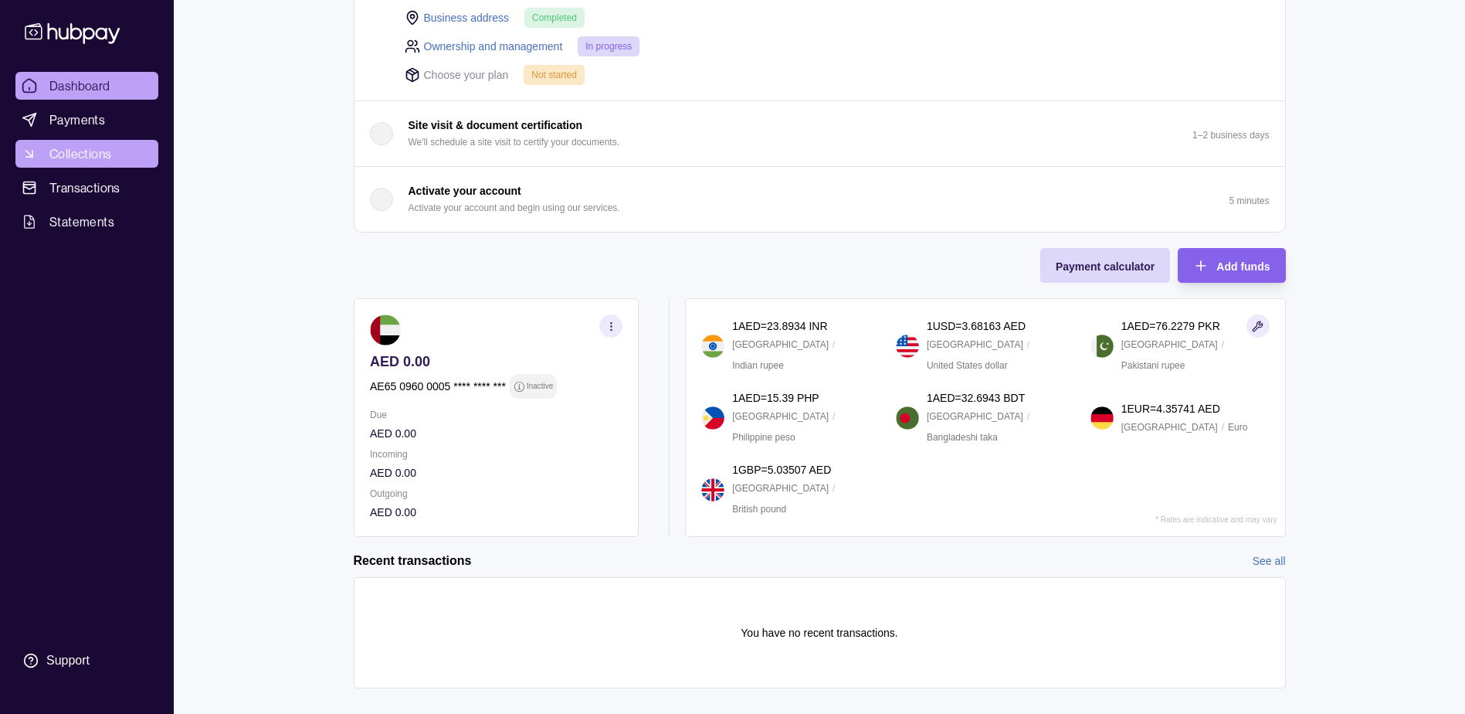
scroll to position [307, 0]
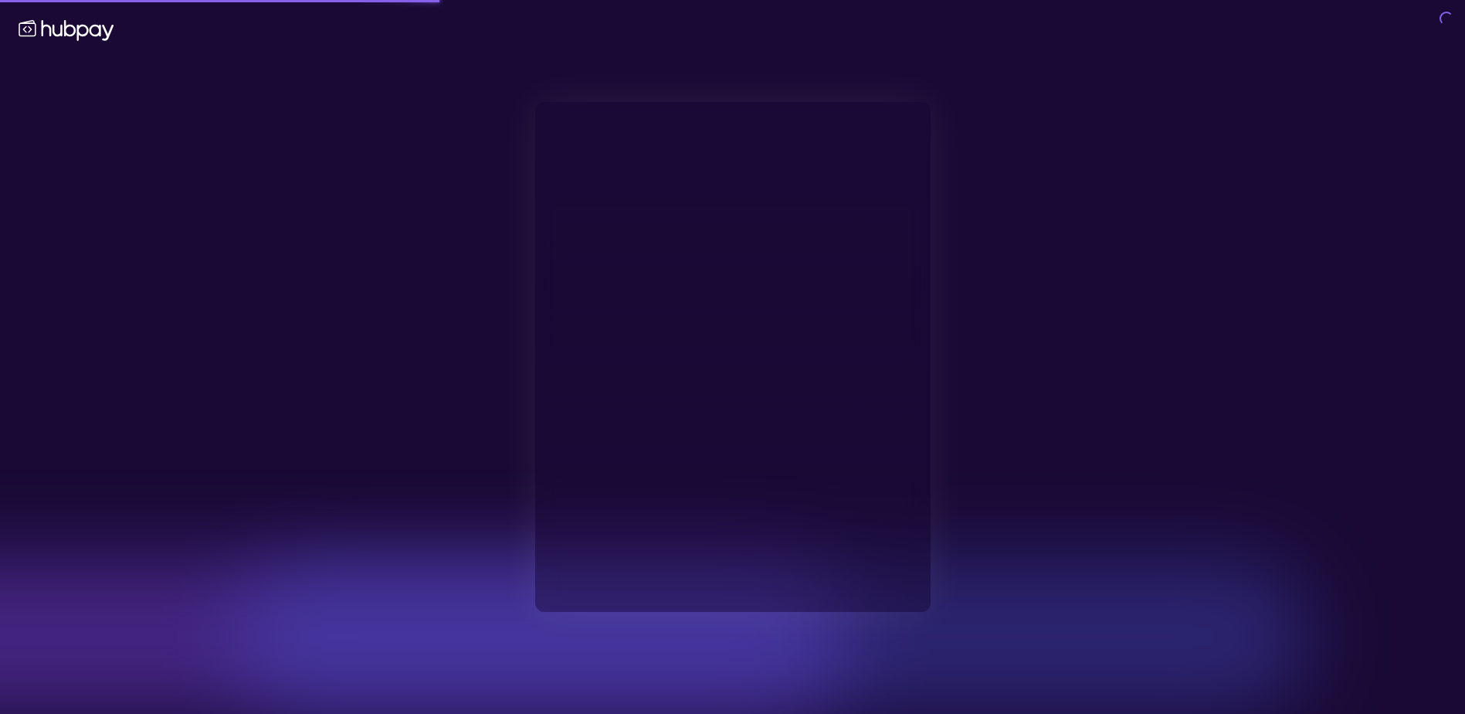
type input "**********"
